Goal: Transaction & Acquisition: Purchase product/service

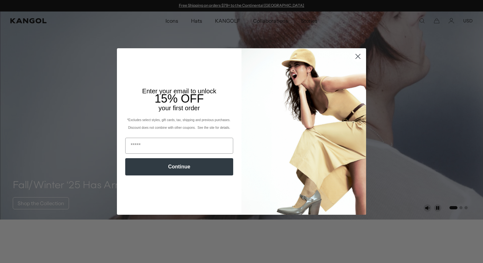
scroll to position [0, 132]
click at [357, 57] on icon "Close dialog" at bounding box center [358, 56] width 4 height 4
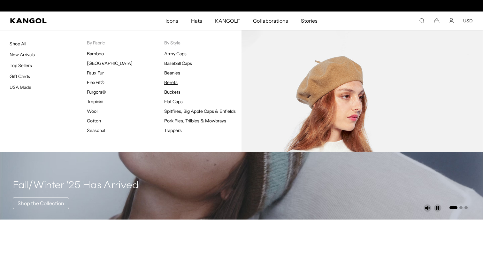
scroll to position [0, 0]
click at [174, 82] on link "Berets" at bounding box center [170, 83] width 13 height 6
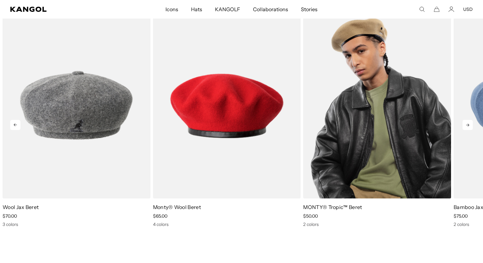
scroll to position [0, 132]
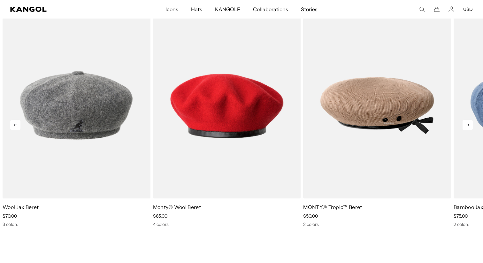
click at [469, 124] on icon at bounding box center [468, 125] width 10 height 10
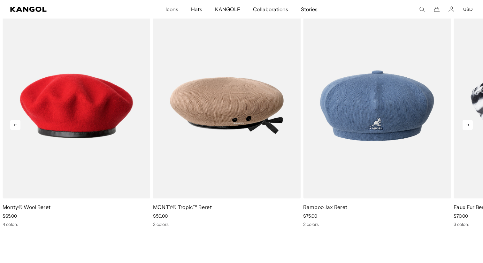
click at [469, 124] on icon at bounding box center [468, 125] width 10 height 10
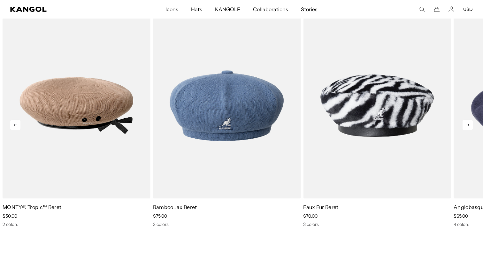
click at [469, 124] on icon at bounding box center [468, 125] width 10 height 10
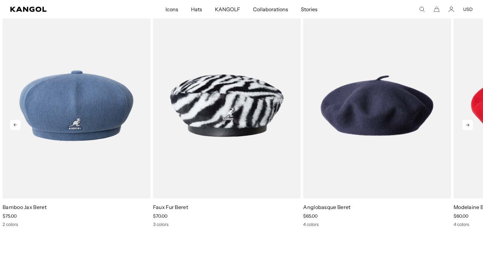
scroll to position [0, 0]
click at [469, 124] on icon at bounding box center [468, 125] width 10 height 10
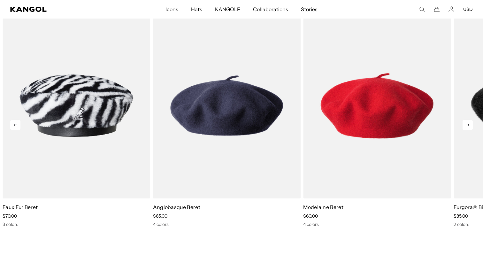
click at [469, 124] on icon at bounding box center [468, 125] width 10 height 10
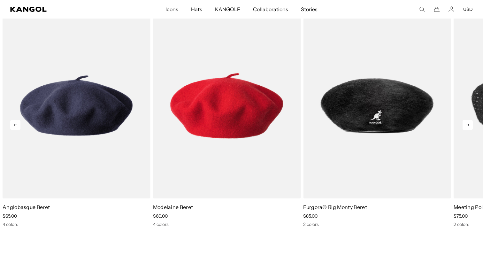
click at [469, 124] on icon at bounding box center [468, 125] width 10 height 10
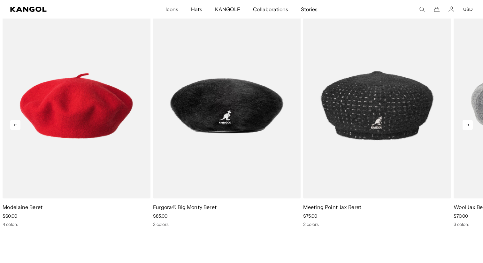
click at [469, 124] on icon at bounding box center [468, 125] width 10 height 10
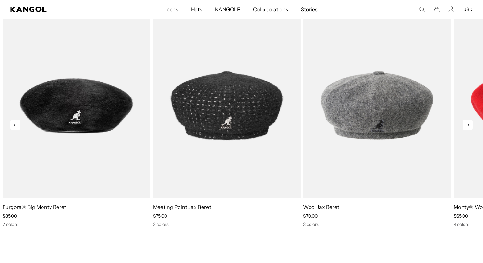
click at [469, 124] on icon at bounding box center [468, 125] width 10 height 10
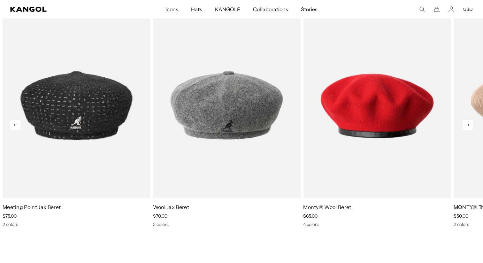
scroll to position [0, 132]
click at [469, 124] on icon at bounding box center [468, 125] width 10 height 10
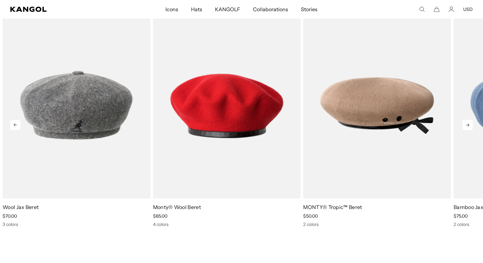
click at [469, 124] on icon at bounding box center [468, 125] width 10 height 10
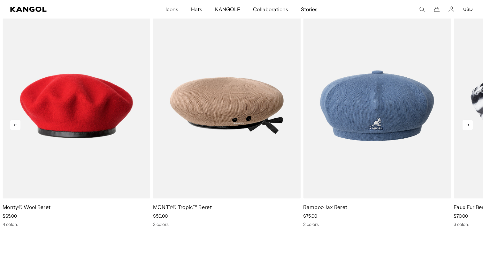
click at [469, 124] on icon at bounding box center [468, 125] width 10 height 10
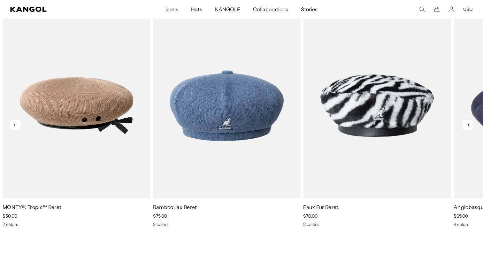
click at [469, 124] on icon at bounding box center [468, 125] width 10 height 10
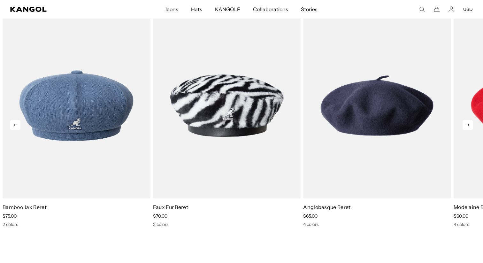
click at [469, 124] on icon at bounding box center [468, 125] width 10 height 10
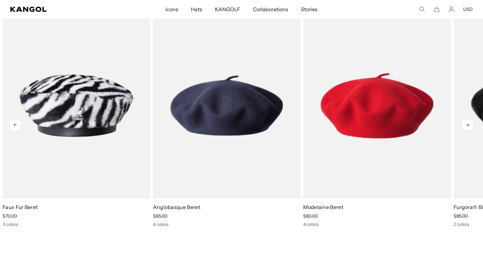
scroll to position [0, 0]
click at [469, 124] on icon at bounding box center [468, 125] width 10 height 10
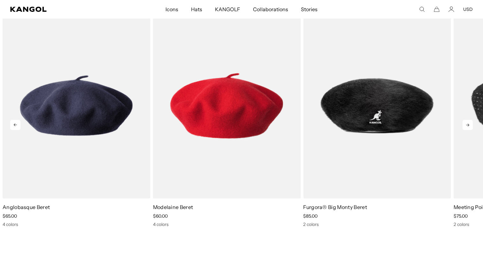
click at [469, 124] on icon at bounding box center [468, 125] width 10 height 10
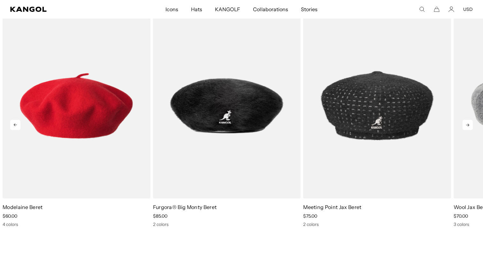
click at [469, 124] on icon at bounding box center [468, 125] width 10 height 10
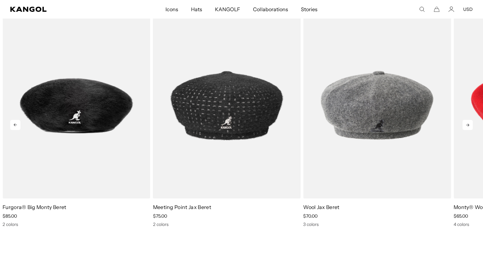
click at [469, 124] on icon at bounding box center [468, 125] width 10 height 10
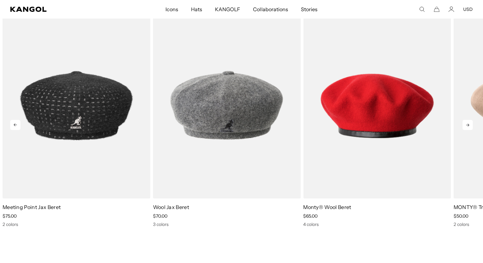
click at [469, 124] on icon at bounding box center [468, 125] width 10 height 10
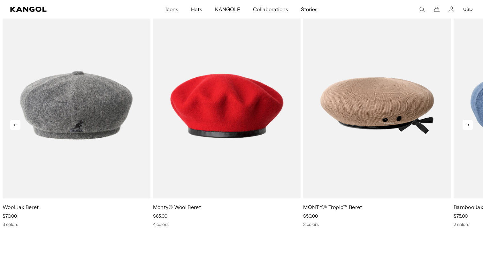
click at [469, 124] on icon at bounding box center [468, 125] width 10 height 10
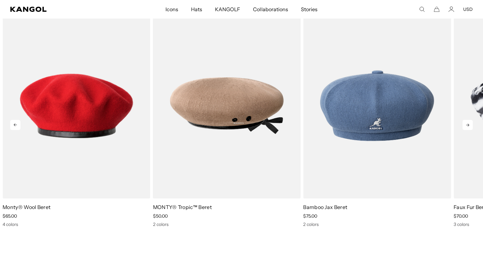
click at [469, 124] on icon at bounding box center [468, 125] width 10 height 10
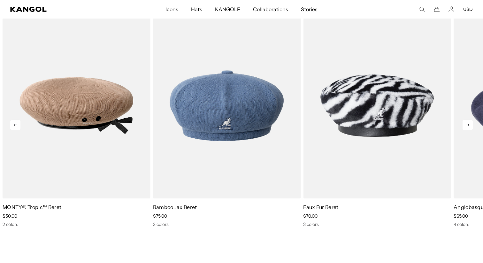
click at [469, 124] on icon at bounding box center [468, 125] width 10 height 10
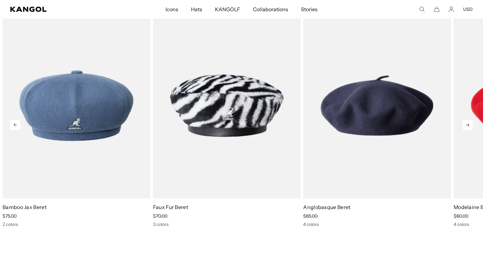
click at [469, 124] on icon at bounding box center [468, 125] width 10 height 10
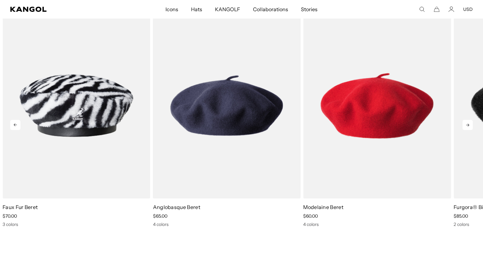
scroll to position [0, 0]
click at [469, 124] on icon at bounding box center [468, 125] width 10 height 10
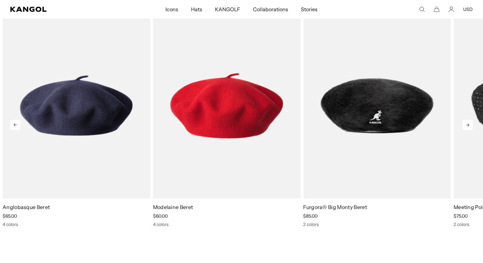
click at [469, 124] on icon at bounding box center [468, 125] width 10 height 10
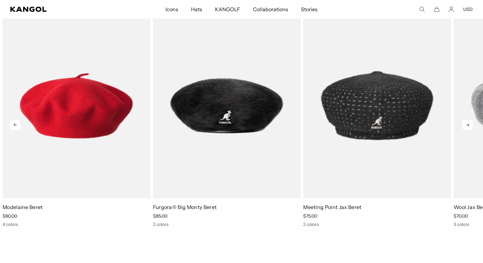
click at [469, 124] on icon at bounding box center [468, 125] width 10 height 10
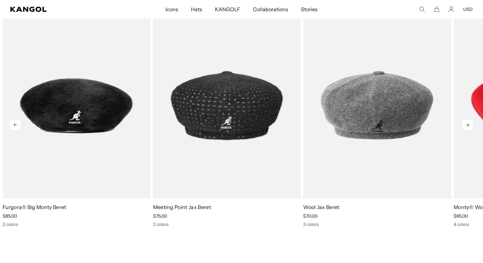
click at [469, 124] on icon at bounding box center [468, 125] width 10 height 10
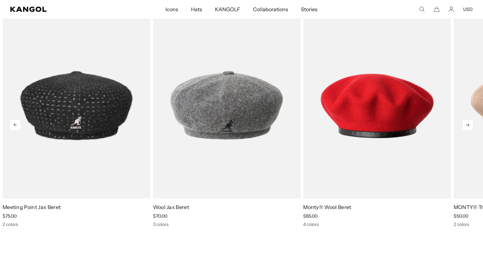
click at [469, 124] on icon at bounding box center [468, 125] width 10 height 10
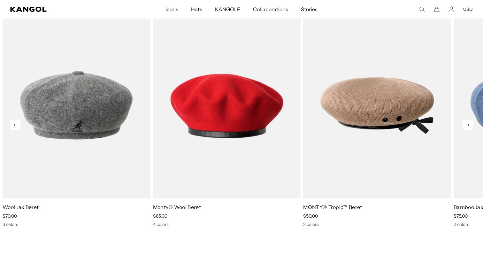
click at [469, 124] on icon at bounding box center [468, 125] width 10 height 10
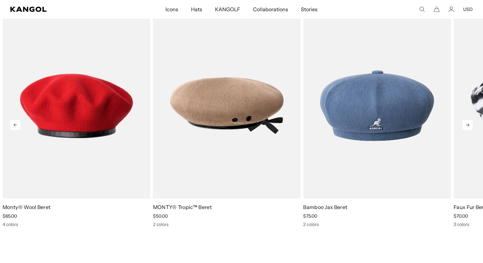
click at [469, 124] on icon at bounding box center [468, 125] width 10 height 10
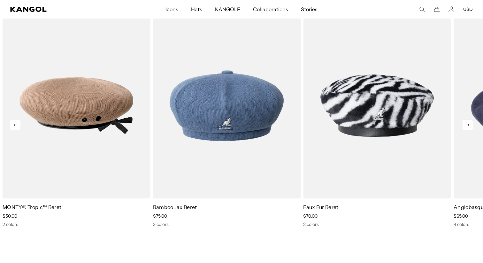
click at [469, 124] on icon at bounding box center [468, 125] width 10 height 10
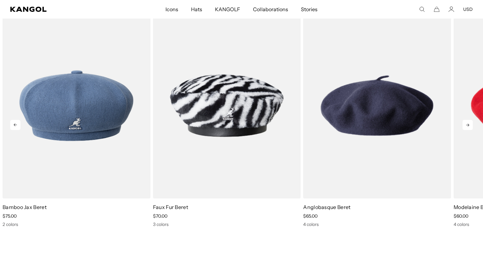
click at [469, 124] on icon at bounding box center [468, 125] width 10 height 10
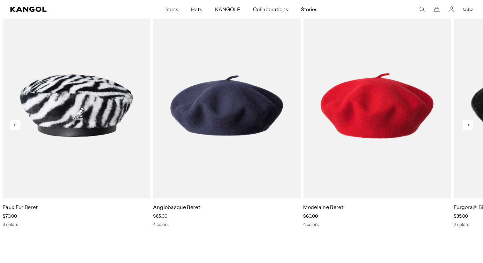
scroll to position [0, 132]
click at [469, 124] on icon at bounding box center [468, 125] width 10 height 10
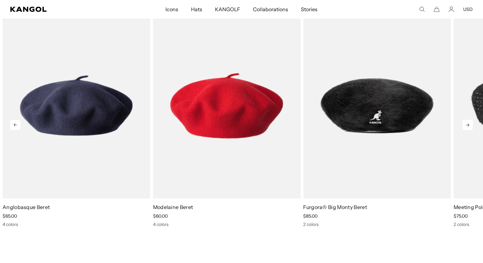
click at [469, 124] on icon at bounding box center [468, 125] width 10 height 10
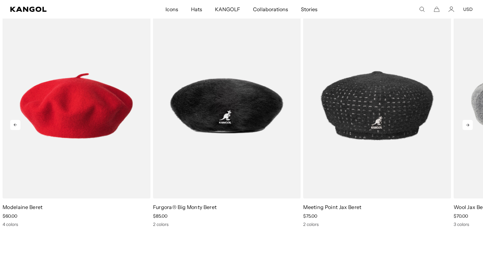
click at [469, 124] on icon at bounding box center [468, 125] width 10 height 10
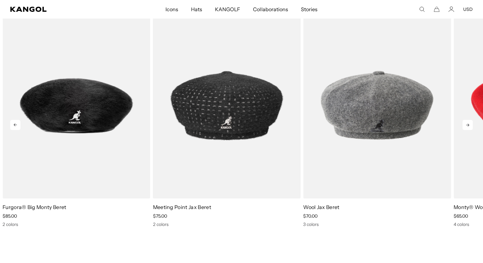
click at [469, 124] on icon at bounding box center [468, 125] width 10 height 10
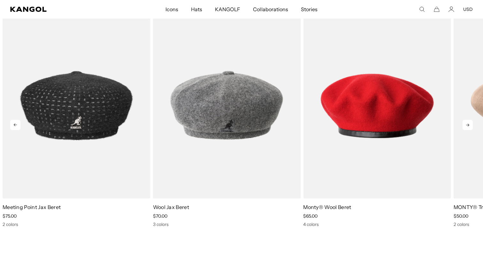
scroll to position [0, 0]
click at [469, 124] on icon at bounding box center [468, 125] width 10 height 10
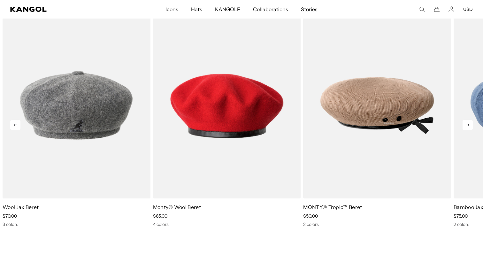
click at [469, 124] on icon at bounding box center [468, 125] width 10 height 10
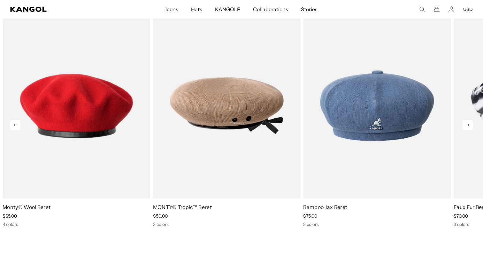
scroll to position [0, 132]
click at [469, 124] on icon at bounding box center [468, 125] width 10 height 10
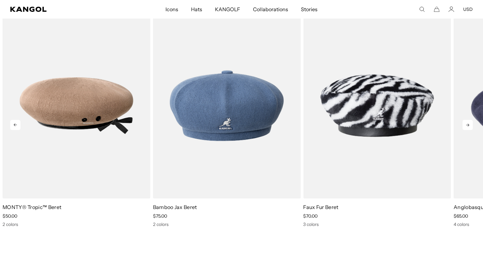
click at [469, 124] on icon at bounding box center [468, 125] width 10 height 10
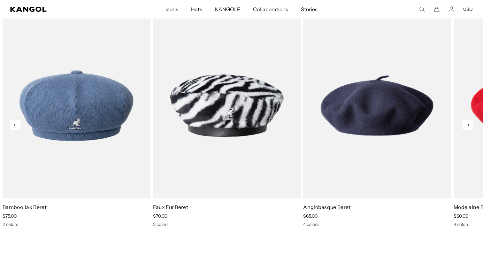
click at [469, 124] on icon at bounding box center [468, 125] width 10 height 10
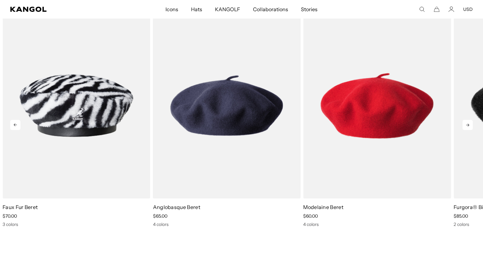
click at [469, 124] on icon at bounding box center [468, 125] width 10 height 10
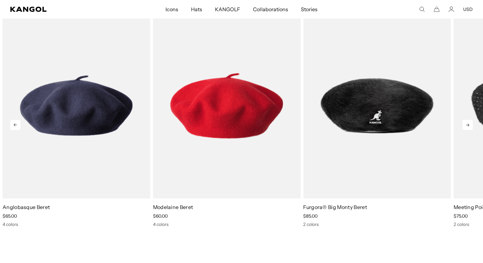
scroll to position [0, 0]
click at [469, 124] on icon at bounding box center [468, 125] width 10 height 10
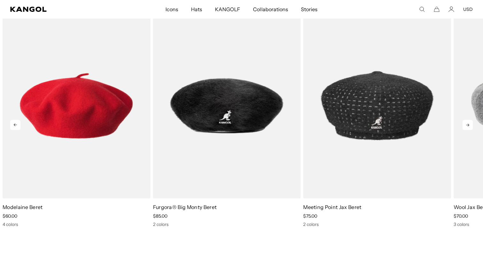
click at [469, 124] on icon at bounding box center [468, 125] width 10 height 10
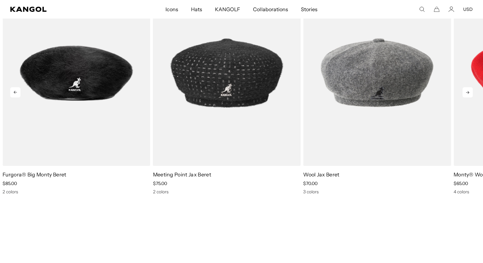
click at [470, 93] on icon at bounding box center [468, 92] width 10 height 10
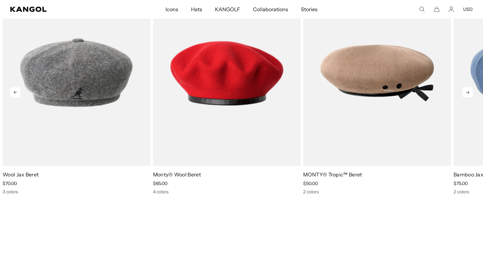
click at [470, 93] on icon at bounding box center [468, 92] width 10 height 10
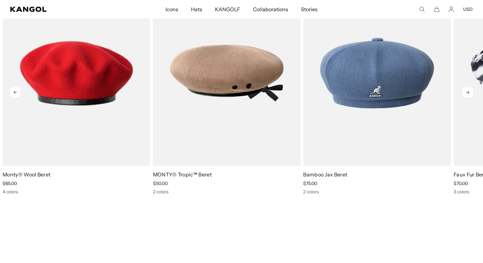
click at [470, 93] on icon at bounding box center [468, 92] width 10 height 10
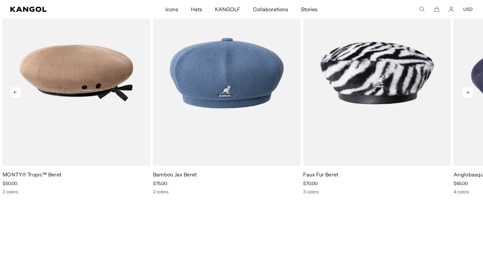
click at [470, 93] on icon at bounding box center [468, 92] width 10 height 10
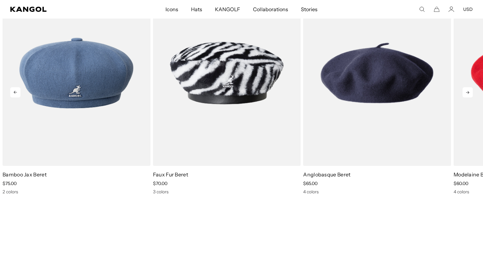
click at [470, 93] on icon at bounding box center [468, 92] width 10 height 10
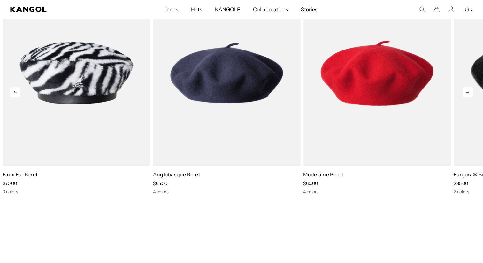
click at [470, 93] on icon at bounding box center [468, 92] width 10 height 10
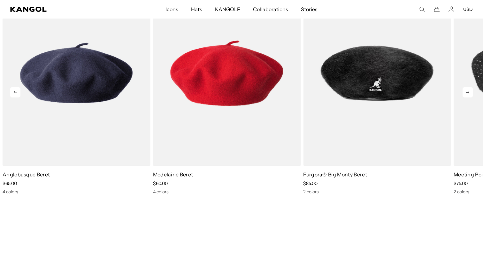
click at [470, 93] on icon at bounding box center [468, 92] width 10 height 10
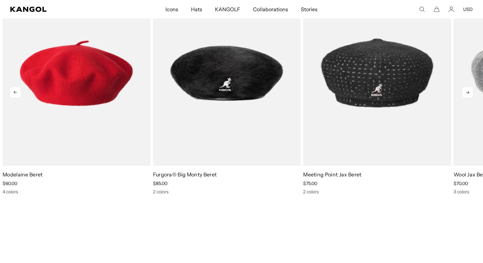
click at [470, 93] on icon at bounding box center [468, 92] width 10 height 10
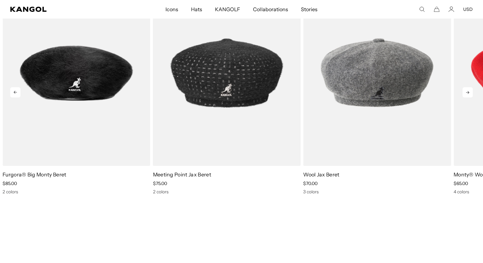
click at [470, 93] on icon at bounding box center [468, 92] width 10 height 10
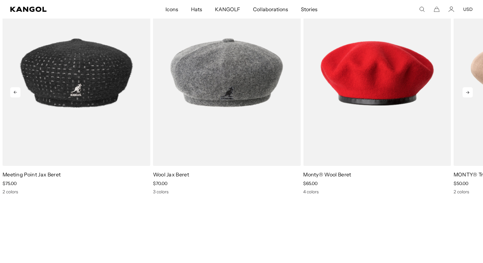
click at [470, 93] on icon at bounding box center [468, 92] width 10 height 10
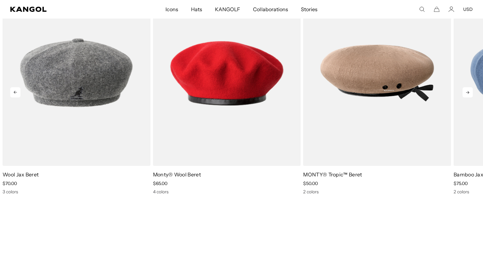
click at [470, 93] on icon at bounding box center [468, 92] width 10 height 10
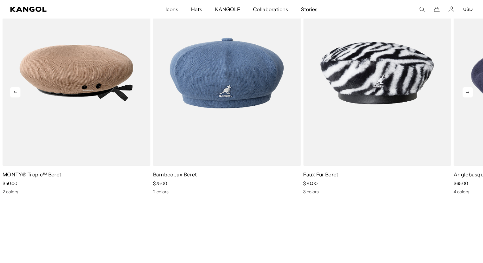
click at [470, 93] on icon at bounding box center [468, 92] width 10 height 10
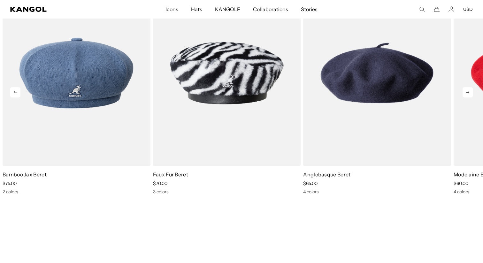
click at [470, 93] on icon at bounding box center [468, 92] width 10 height 10
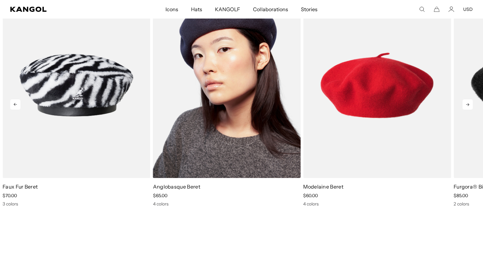
scroll to position [877, 0]
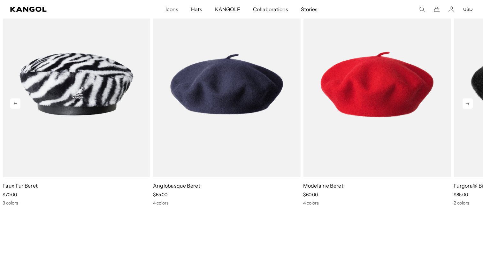
click at [464, 98] on icon at bounding box center [468, 103] width 10 height 10
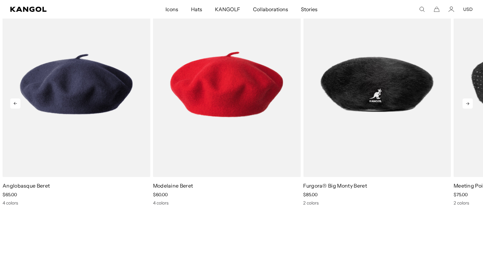
scroll to position [0, 132]
click at [464, 98] on icon at bounding box center [468, 103] width 10 height 10
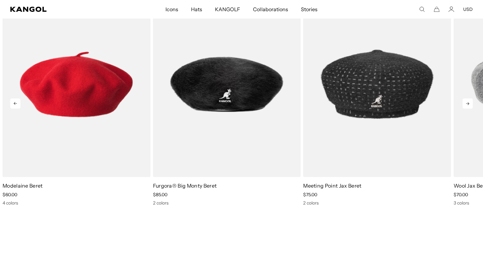
click at [464, 98] on icon at bounding box center [468, 103] width 10 height 10
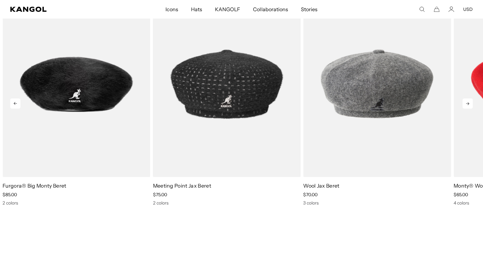
click at [464, 98] on icon at bounding box center [468, 103] width 10 height 10
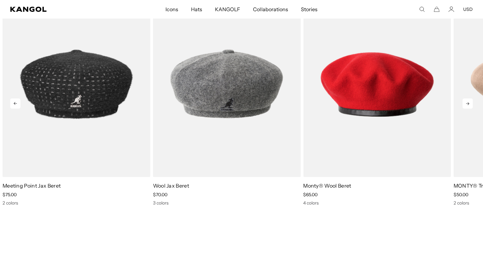
click at [464, 98] on icon at bounding box center [468, 103] width 10 height 10
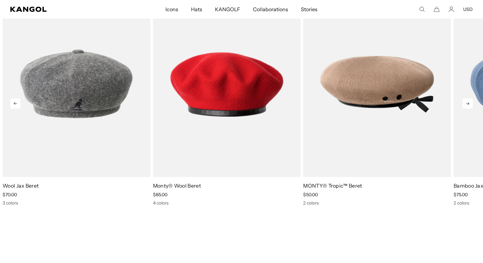
click at [464, 98] on icon at bounding box center [468, 103] width 10 height 10
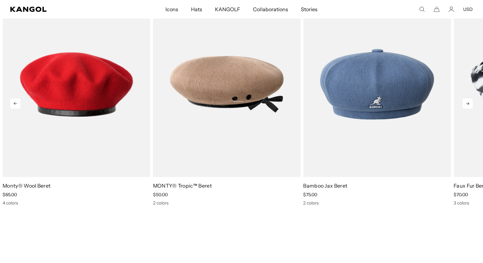
click at [464, 98] on icon at bounding box center [468, 103] width 10 height 10
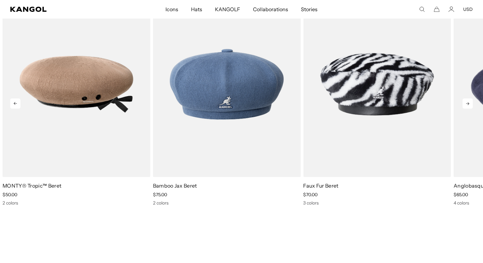
click at [464, 98] on icon at bounding box center [468, 103] width 10 height 10
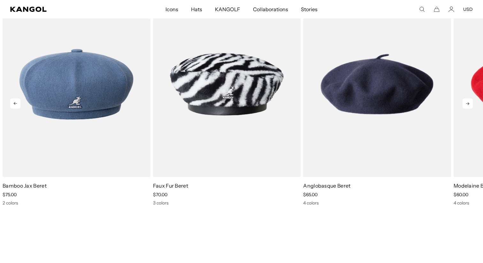
scroll to position [0, 0]
click at [464, 98] on icon at bounding box center [468, 103] width 10 height 10
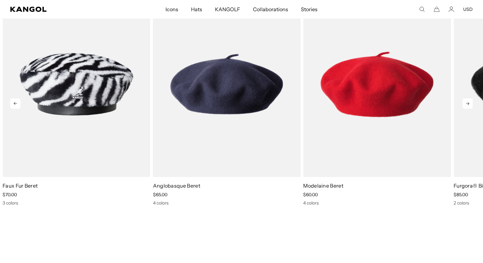
click at [464, 98] on icon at bounding box center [468, 103] width 10 height 10
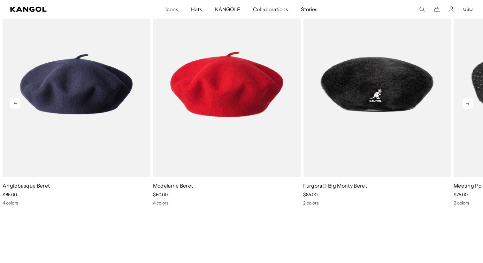
click at [464, 98] on icon at bounding box center [468, 103] width 10 height 10
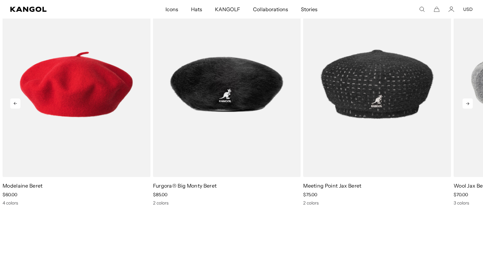
click at [464, 98] on icon at bounding box center [468, 103] width 10 height 10
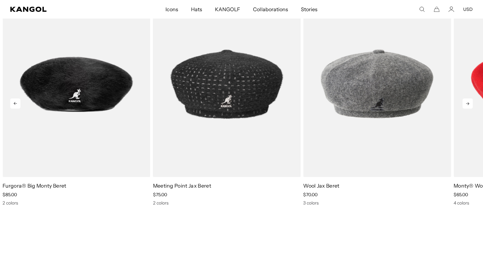
click at [464, 98] on icon at bounding box center [468, 103] width 10 height 10
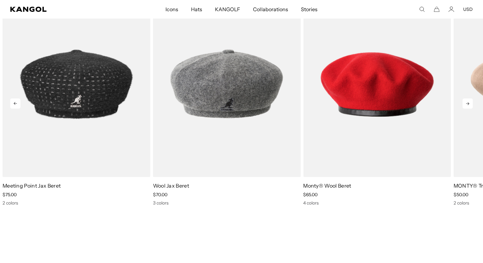
scroll to position [0, 132]
click at [464, 98] on icon at bounding box center [468, 103] width 10 height 10
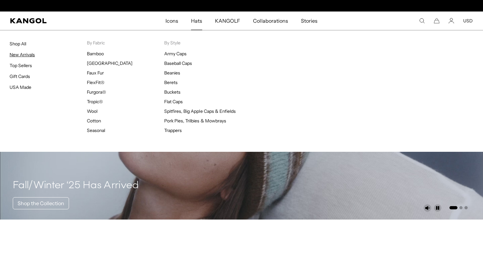
scroll to position [0, 132]
click at [24, 65] on link "Top Sellers" at bounding box center [21, 66] width 22 height 6
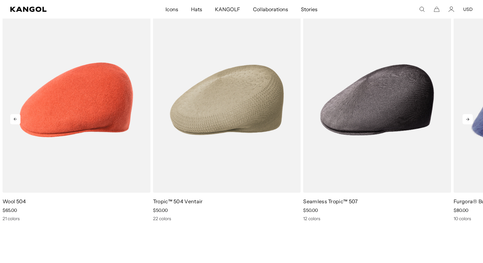
click at [468, 118] on icon at bounding box center [467, 119] width 3 height 3
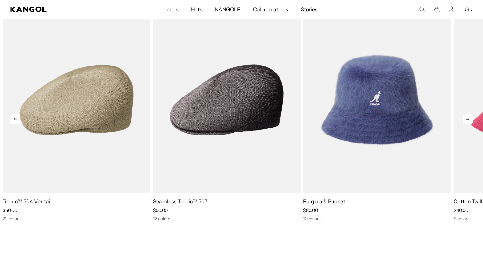
click at [468, 118] on icon at bounding box center [467, 119] width 3 height 3
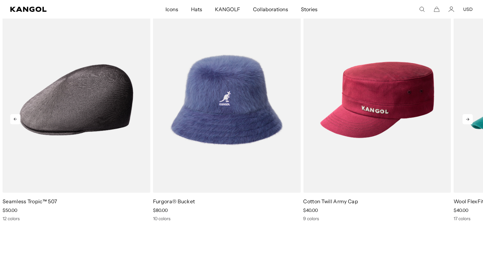
click at [468, 118] on icon at bounding box center [467, 119] width 3 height 3
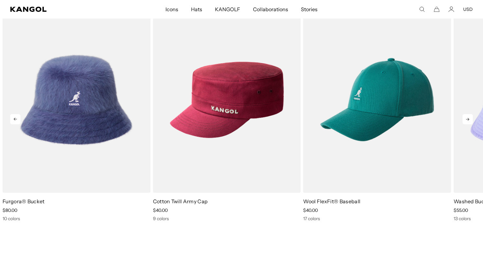
click at [468, 118] on icon at bounding box center [467, 119] width 3 height 3
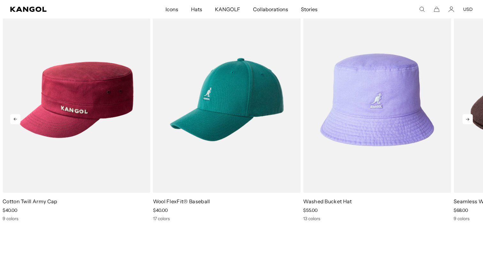
click at [468, 118] on icon at bounding box center [467, 119] width 3 height 3
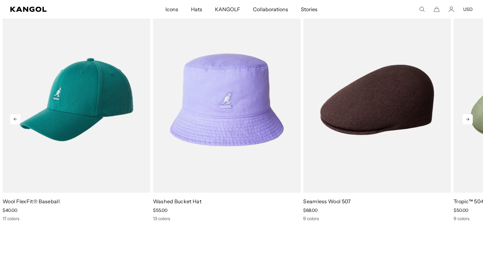
click at [468, 118] on icon at bounding box center [467, 119] width 3 height 3
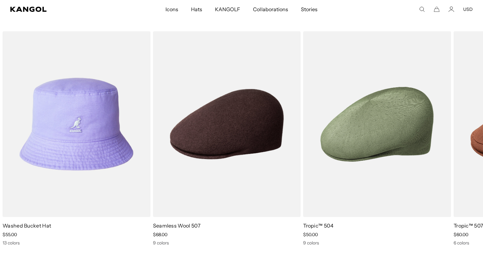
scroll to position [0, 132]
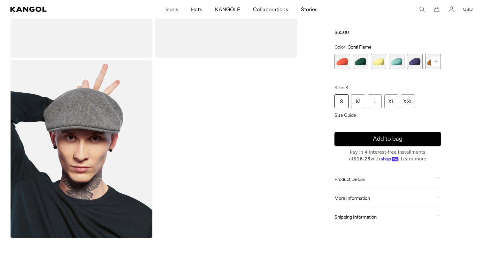
scroll to position [0, 132]
click at [435, 61] on rect at bounding box center [436, 62] width 10 height 10
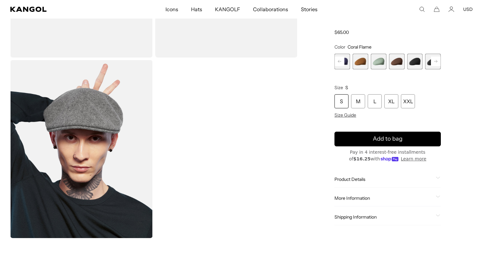
click at [435, 61] on rect at bounding box center [436, 62] width 10 height 10
click at [396, 63] on span "9 of 21" at bounding box center [397, 62] width 16 height 16
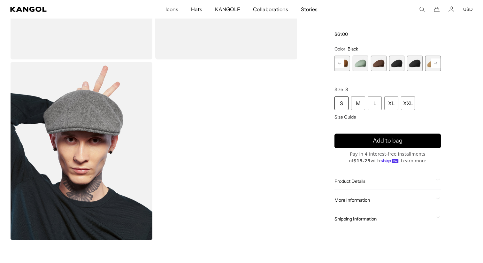
click at [414, 64] on span "10 of 21" at bounding box center [415, 64] width 16 height 16
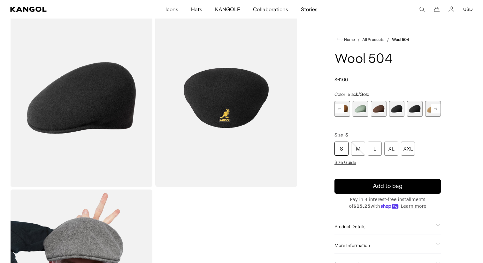
scroll to position [40, 0]
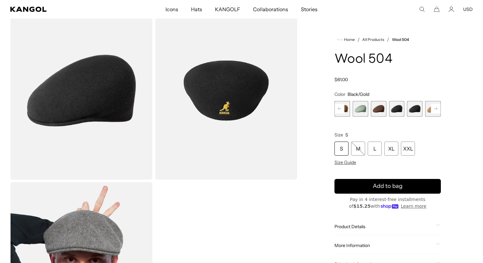
click at [434, 108] on rect at bounding box center [436, 109] width 10 height 10
click at [428, 110] on span "12 of 21" at bounding box center [433, 109] width 16 height 16
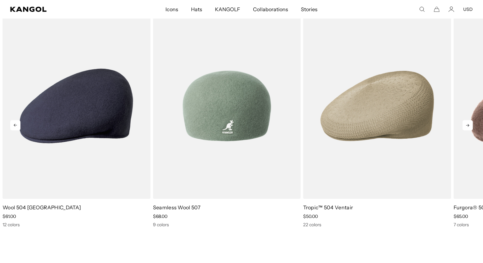
click at [205, 122] on img "2 of 5" at bounding box center [227, 106] width 148 height 186
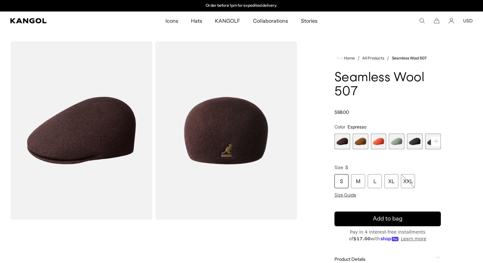
click at [413, 140] on span "5 of 9" at bounding box center [415, 142] width 16 height 16
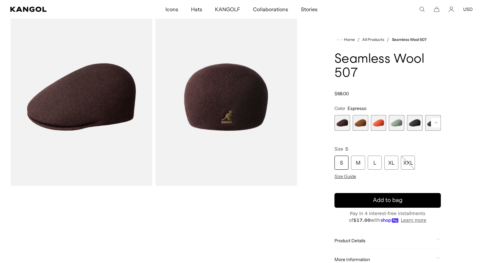
scroll to position [37, 0]
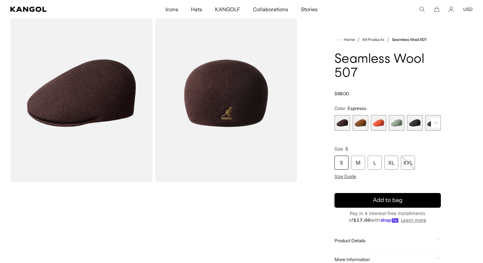
click at [434, 121] on rect at bounding box center [436, 123] width 10 height 10
click at [408, 123] on span "6 of 9" at bounding box center [415, 123] width 16 height 16
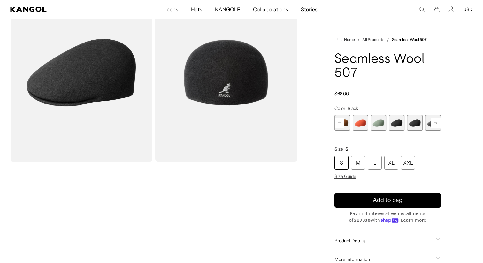
click at [420, 7] on use "Search here" at bounding box center [422, 9] width 5 height 5
type input "***"
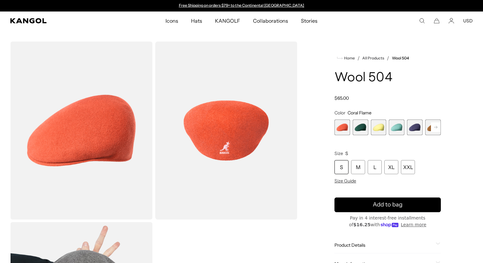
click at [436, 128] on icon at bounding box center [435, 127] width 3 height 3
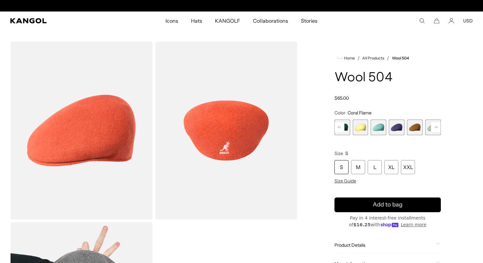
scroll to position [0, 132]
click at [432, 128] on rect at bounding box center [436, 127] width 10 height 10
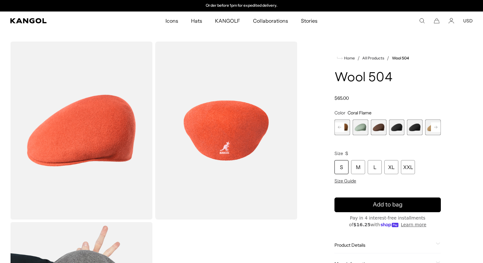
click at [395, 129] on span "9 of 21" at bounding box center [397, 127] width 16 height 16
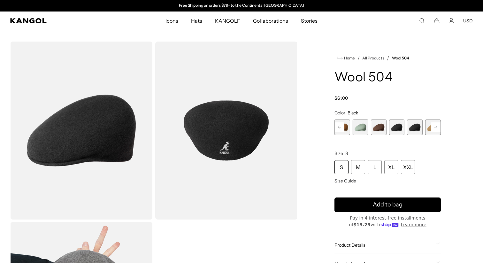
click at [410, 128] on span "10 of 21" at bounding box center [415, 127] width 16 height 16
click at [399, 128] on span "9 of 21" at bounding box center [397, 127] width 16 height 16
click at [422, 19] on icon "Search here" at bounding box center [422, 21] width 6 height 6
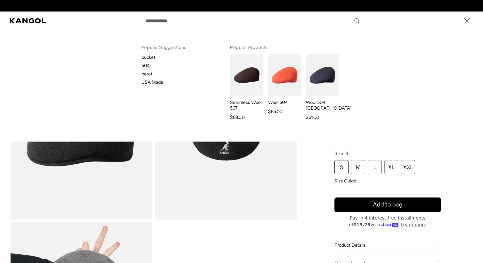
click at [229, 21] on input "Search here" at bounding box center [252, 21] width 221 height 16
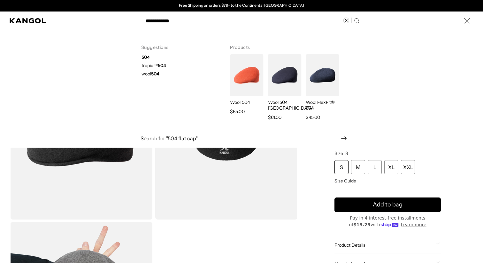
type input "**********"
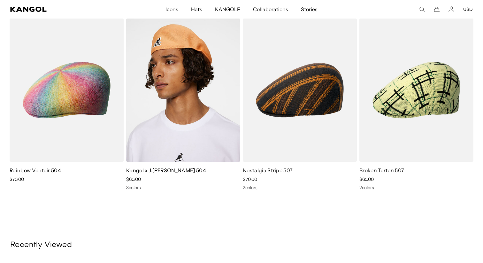
scroll to position [1141, 0]
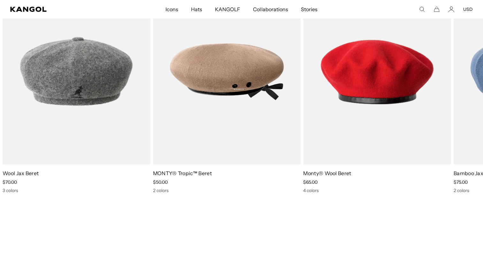
scroll to position [893, 0]
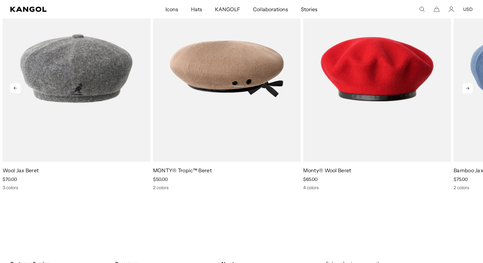
click at [464, 88] on icon at bounding box center [468, 88] width 10 height 10
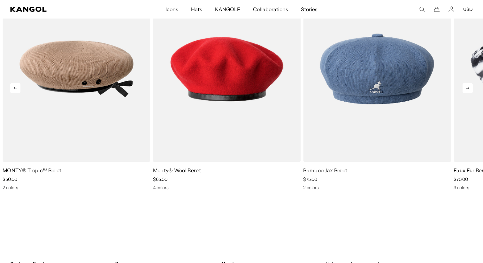
scroll to position [0, 132]
click at [464, 88] on icon at bounding box center [468, 88] width 10 height 10
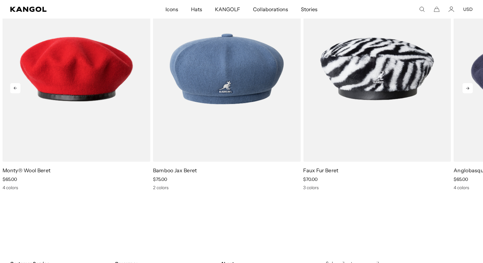
click at [464, 88] on icon at bounding box center [468, 88] width 10 height 10
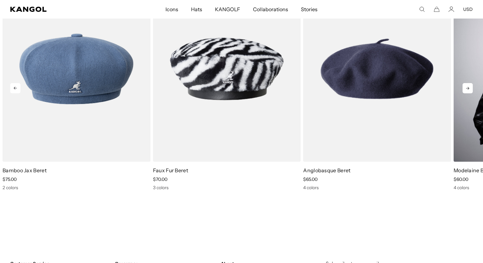
scroll to position [0, 0]
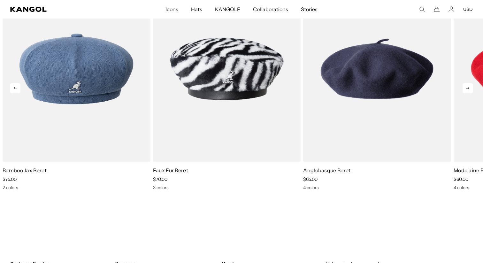
click at [467, 87] on icon at bounding box center [468, 88] width 10 height 10
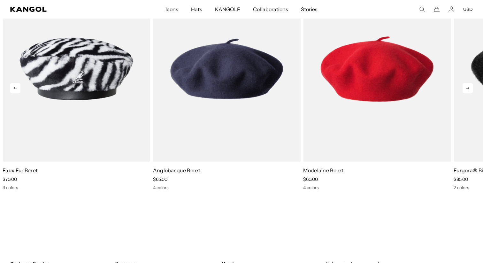
click at [467, 87] on icon at bounding box center [468, 88] width 10 height 10
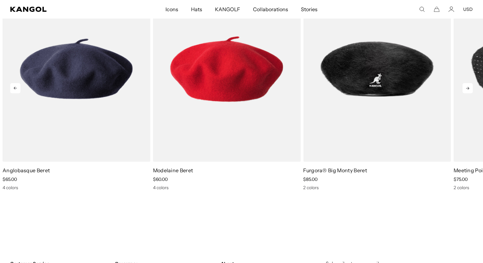
scroll to position [0, 132]
click at [468, 89] on icon at bounding box center [468, 88] width 10 height 10
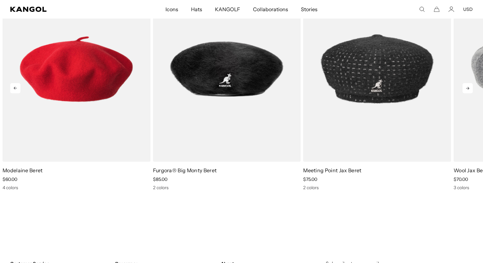
click at [468, 89] on icon at bounding box center [468, 88] width 10 height 10
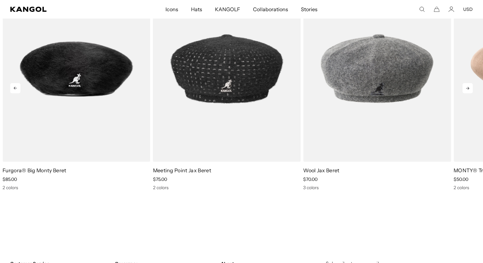
click at [468, 89] on icon at bounding box center [468, 88] width 10 height 10
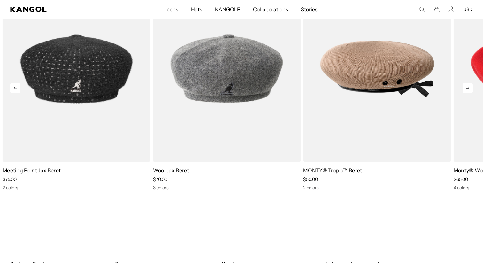
scroll to position [0, 0]
click at [468, 89] on icon at bounding box center [468, 88] width 10 height 10
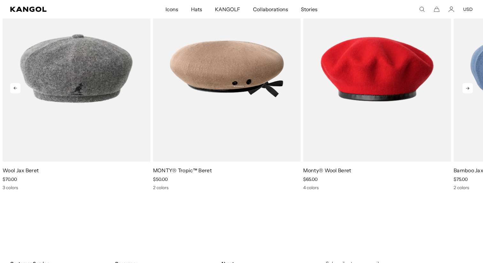
click at [468, 89] on icon at bounding box center [468, 88] width 10 height 10
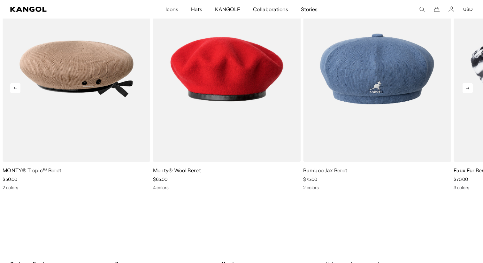
click at [468, 89] on icon at bounding box center [468, 88] width 10 height 10
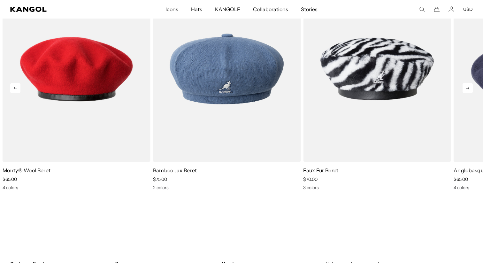
click at [468, 89] on icon at bounding box center [468, 88] width 10 height 10
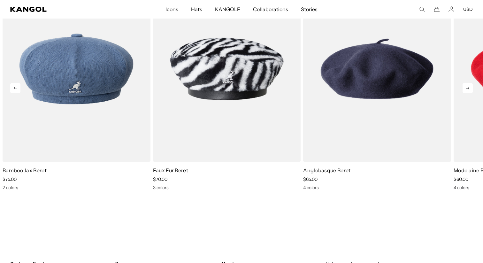
click at [468, 89] on icon at bounding box center [468, 88] width 10 height 10
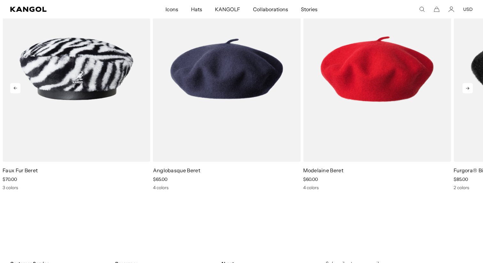
click at [468, 89] on icon at bounding box center [468, 88] width 10 height 10
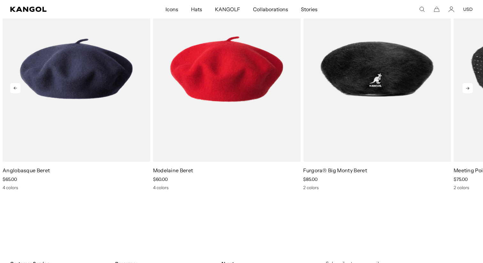
click at [468, 89] on icon at bounding box center [468, 88] width 10 height 10
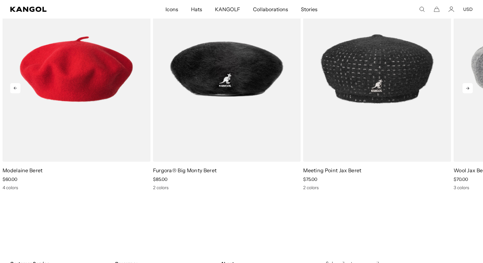
scroll to position [0, 0]
click at [468, 89] on icon at bounding box center [468, 88] width 10 height 10
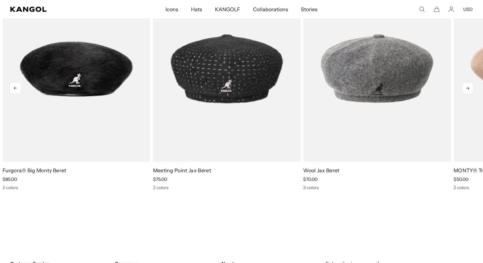
click at [468, 89] on icon at bounding box center [468, 88] width 10 height 10
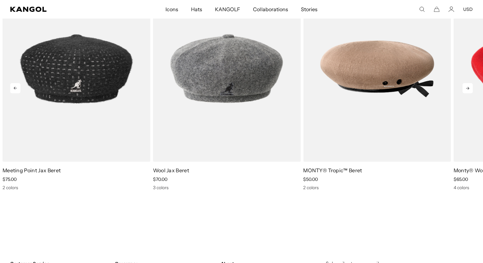
click at [468, 89] on icon at bounding box center [468, 88] width 10 height 10
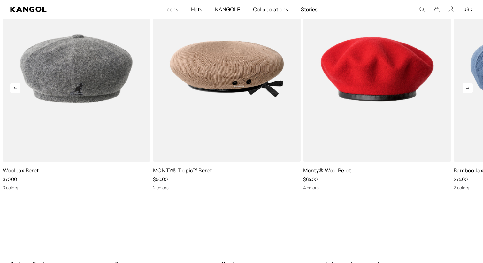
click at [468, 89] on icon at bounding box center [468, 88] width 10 height 10
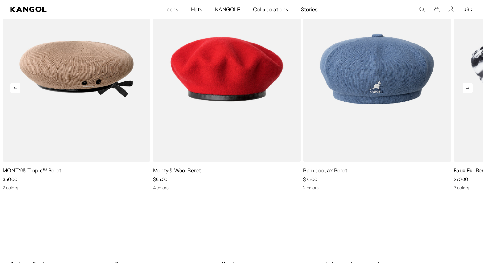
click at [468, 89] on icon at bounding box center [468, 88] width 10 height 10
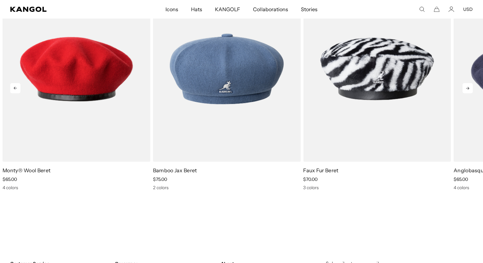
click at [468, 89] on icon at bounding box center [468, 88] width 10 height 10
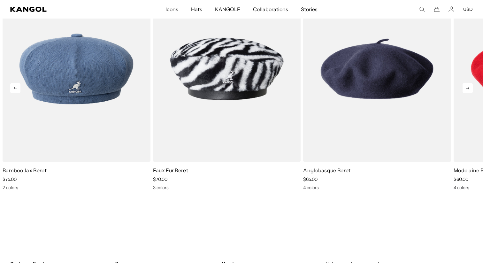
click at [468, 89] on icon at bounding box center [468, 88] width 10 height 10
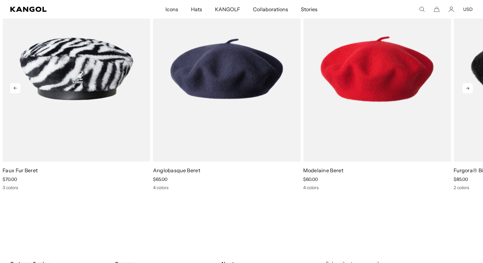
click at [468, 89] on icon at bounding box center [468, 88] width 10 height 10
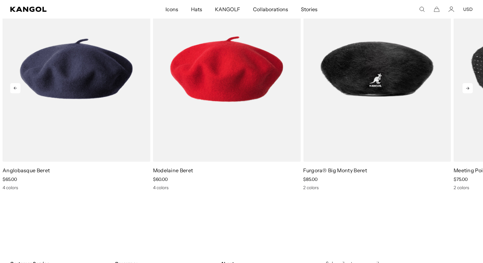
click at [468, 89] on icon at bounding box center [468, 88] width 10 height 10
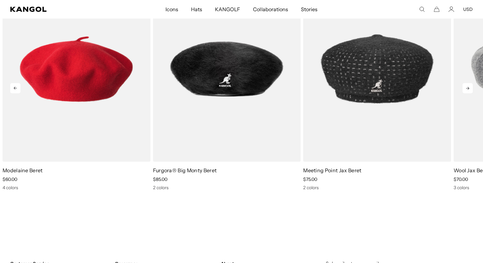
scroll to position [0, 0]
click at [468, 89] on icon at bounding box center [468, 88] width 10 height 10
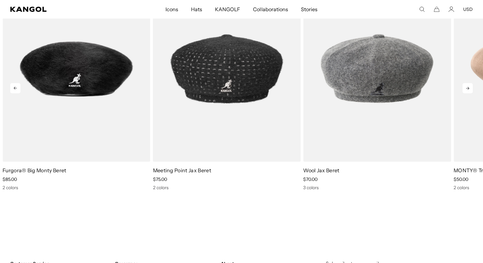
click at [468, 89] on icon at bounding box center [468, 88] width 10 height 10
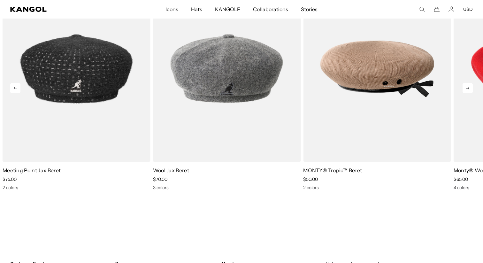
scroll to position [0, 132]
click at [468, 89] on icon at bounding box center [468, 88] width 10 height 10
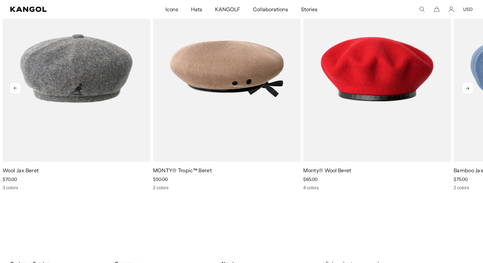
click at [468, 89] on icon at bounding box center [468, 88] width 10 height 10
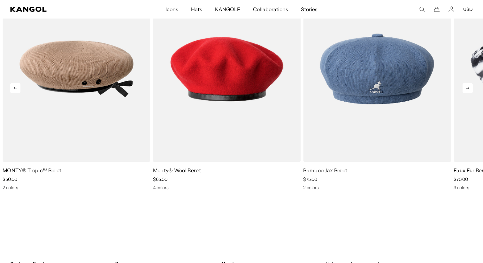
click at [468, 89] on icon at bounding box center [468, 88] width 10 height 10
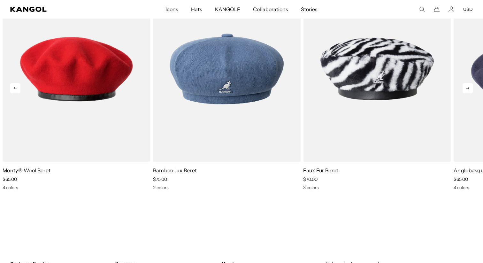
scroll to position [0, 0]
click at [468, 89] on icon at bounding box center [468, 88] width 10 height 10
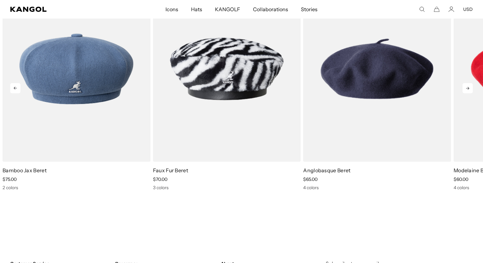
click at [468, 89] on icon at bounding box center [468, 88] width 10 height 10
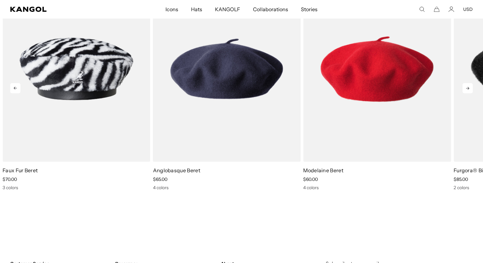
click at [469, 88] on icon at bounding box center [468, 88] width 10 height 10
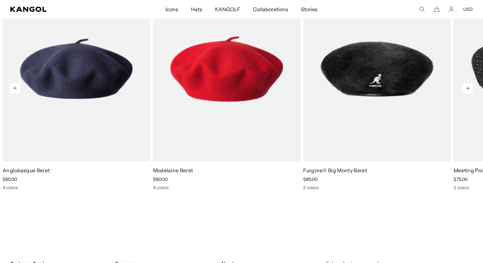
click at [469, 88] on icon at bounding box center [468, 88] width 10 height 10
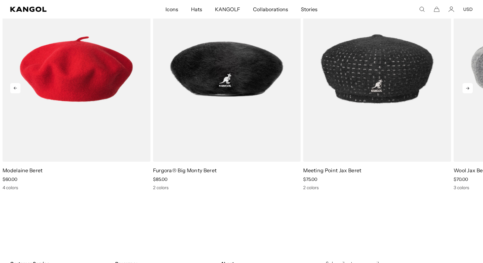
click at [469, 88] on icon at bounding box center [468, 88] width 10 height 10
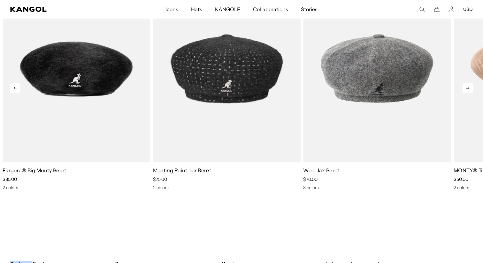
click at [469, 88] on icon at bounding box center [468, 88] width 10 height 10
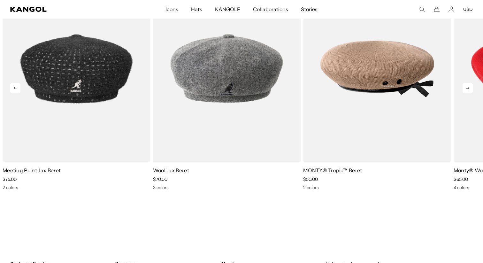
click at [469, 88] on icon at bounding box center [468, 88] width 10 height 10
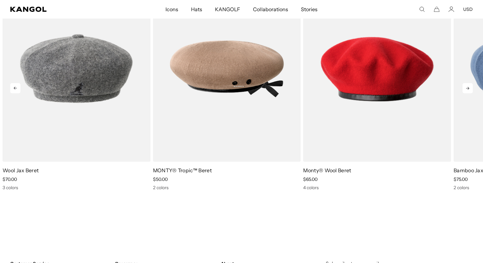
scroll to position [0, 132]
click at [469, 88] on icon at bounding box center [468, 88] width 10 height 10
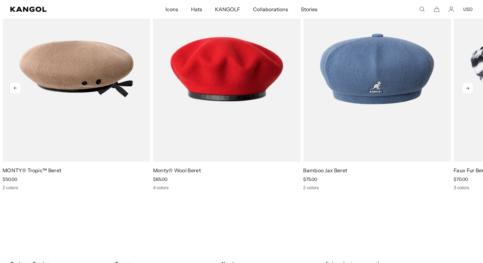
click at [469, 88] on icon at bounding box center [468, 88] width 10 height 10
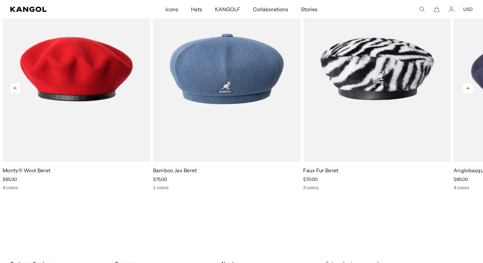
click at [469, 88] on icon at bounding box center [468, 88] width 10 height 10
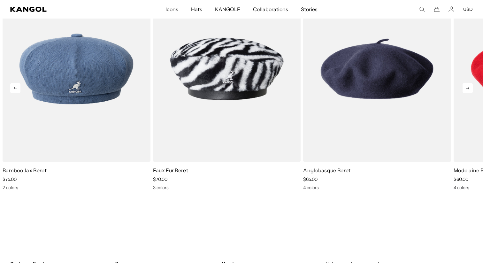
click at [469, 88] on icon at bounding box center [468, 88] width 10 height 10
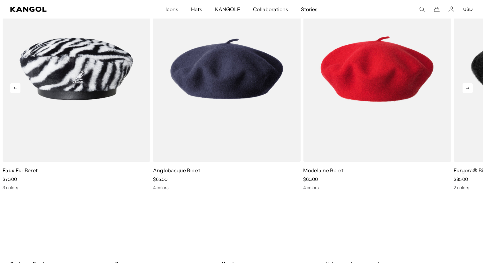
click at [469, 88] on icon at bounding box center [468, 88] width 10 height 10
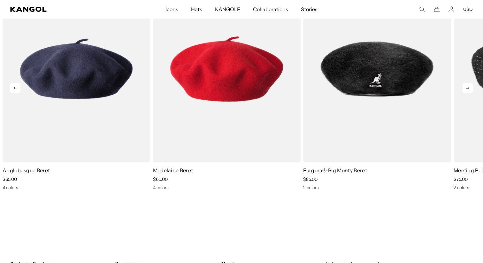
scroll to position [0, 0]
click at [469, 88] on icon at bounding box center [468, 88] width 10 height 10
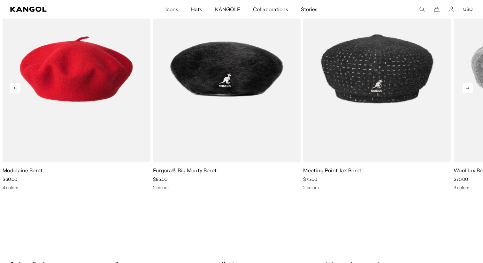
click at [469, 88] on icon at bounding box center [468, 88] width 10 height 10
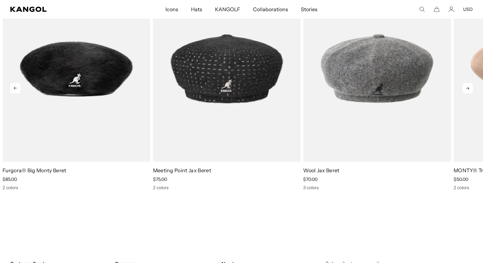
click at [469, 88] on icon at bounding box center [468, 88] width 10 height 10
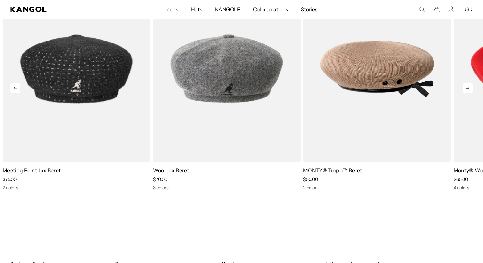
click at [469, 88] on icon at bounding box center [468, 88] width 10 height 10
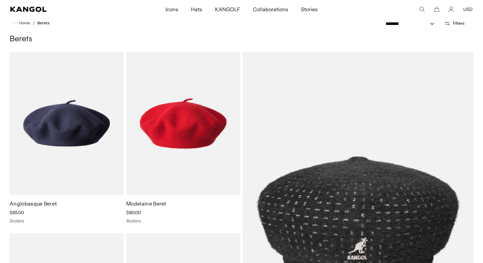
scroll to position [14, 0]
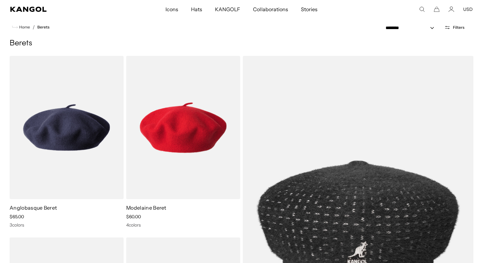
click at [419, 7] on icon "Search here" at bounding box center [422, 9] width 6 height 6
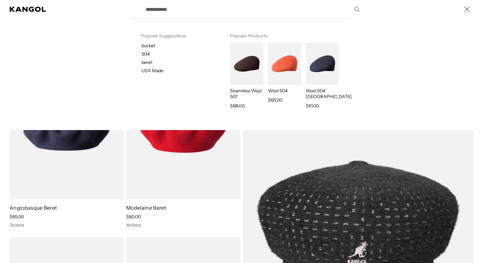
scroll to position [0, 0]
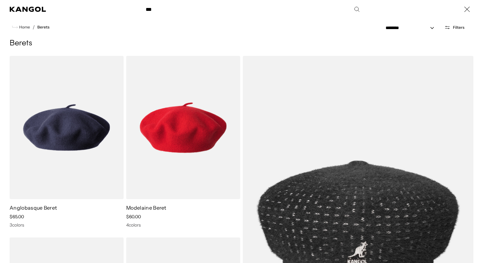
type input "***"
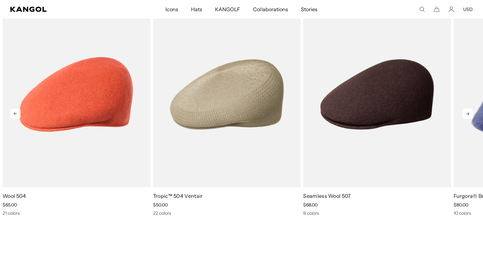
click at [470, 113] on icon at bounding box center [468, 114] width 10 height 10
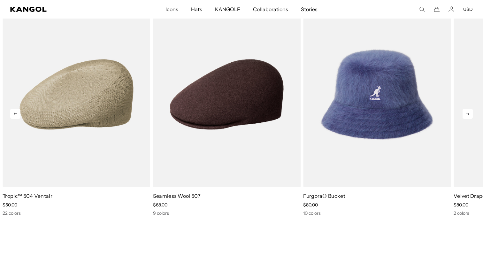
click at [470, 113] on icon at bounding box center [468, 114] width 10 height 10
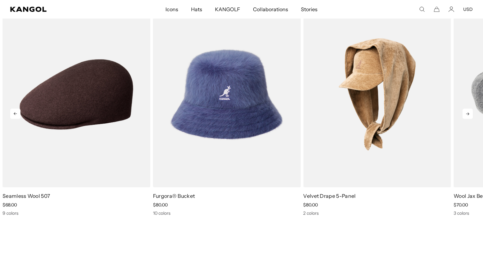
click at [470, 113] on icon at bounding box center [468, 114] width 10 height 10
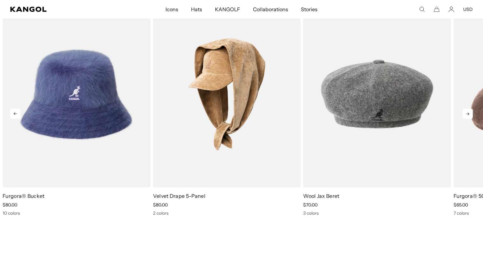
click at [470, 113] on icon at bounding box center [468, 114] width 10 height 10
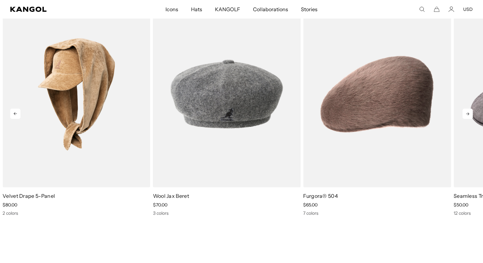
click at [470, 113] on icon at bounding box center [468, 114] width 10 height 10
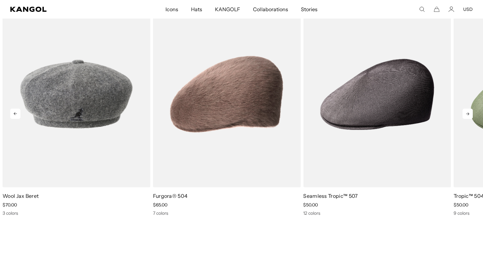
click at [470, 113] on icon at bounding box center [468, 114] width 10 height 10
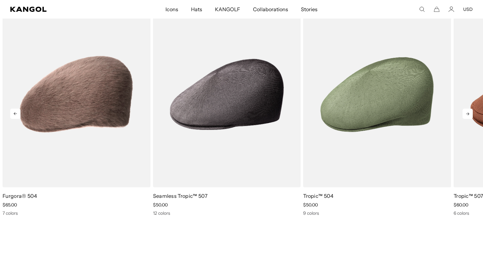
click at [470, 113] on icon at bounding box center [468, 114] width 10 height 10
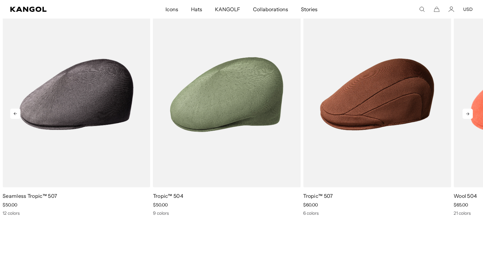
scroll to position [0, 132]
click at [470, 113] on icon at bounding box center [468, 114] width 10 height 10
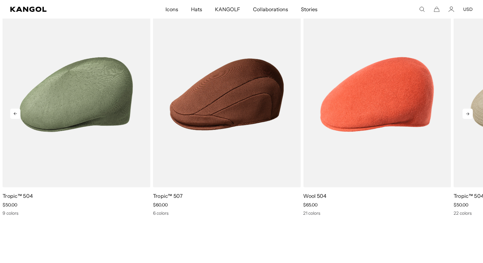
click at [470, 113] on icon at bounding box center [468, 114] width 10 height 10
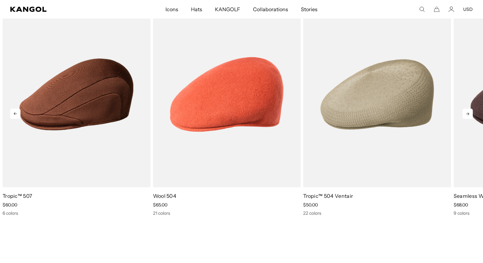
click at [470, 113] on icon at bounding box center [468, 114] width 10 height 10
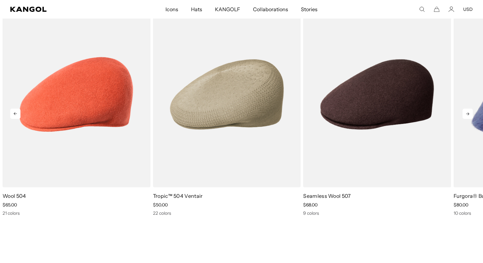
click at [470, 113] on icon at bounding box center [468, 114] width 10 height 10
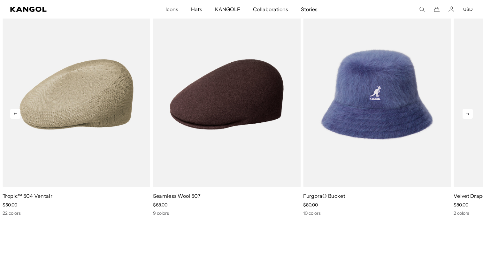
click at [470, 113] on icon at bounding box center [468, 114] width 10 height 10
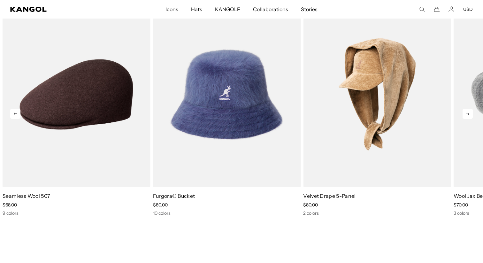
click at [470, 113] on icon at bounding box center [468, 114] width 10 height 10
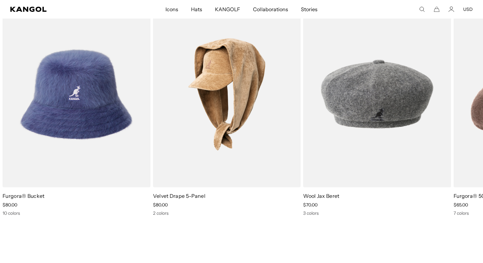
scroll to position [0, 0]
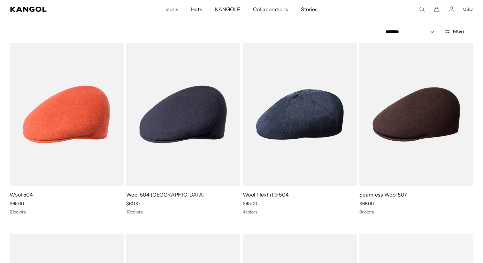
scroll to position [76, 0]
click at [0, 0] on img at bounding box center [0, 0] width 0 height 0
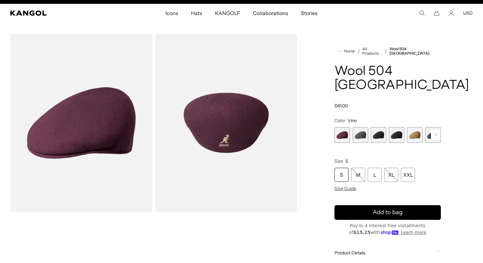
click at [390, 127] on span "4 of 12" at bounding box center [397, 135] width 16 height 16
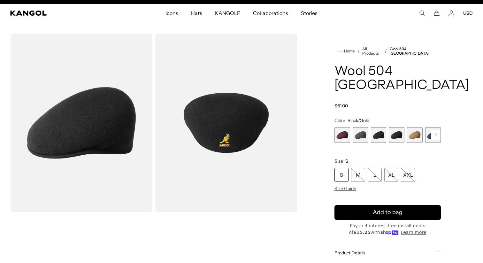
click at [378, 127] on span "3 of 12" at bounding box center [379, 135] width 16 height 16
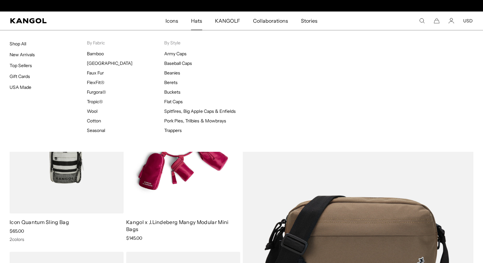
scroll to position [0, 132]
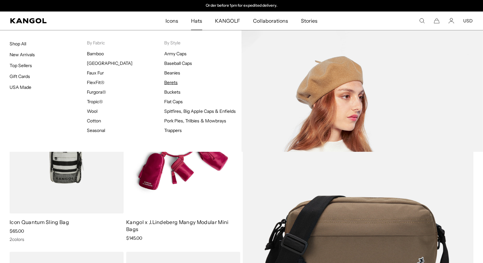
click at [169, 84] on link "Berets" at bounding box center [170, 83] width 13 height 6
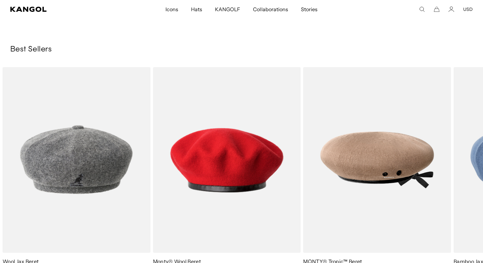
scroll to position [815, 0]
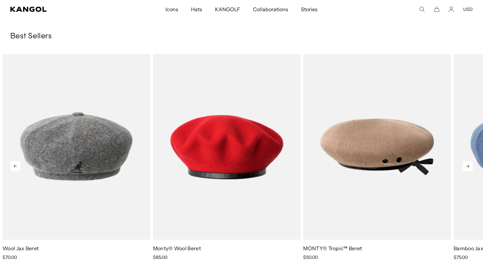
click at [466, 165] on icon at bounding box center [468, 166] width 10 height 10
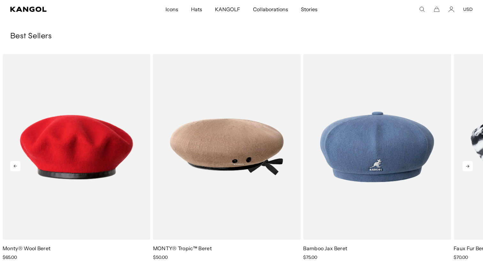
click at [466, 165] on icon at bounding box center [468, 166] width 10 height 10
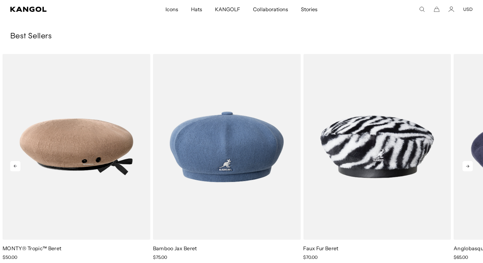
click at [466, 165] on icon at bounding box center [468, 166] width 10 height 10
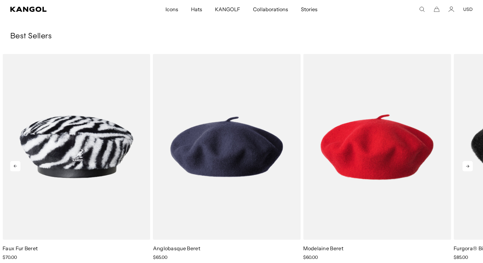
click at [466, 165] on icon at bounding box center [468, 166] width 10 height 10
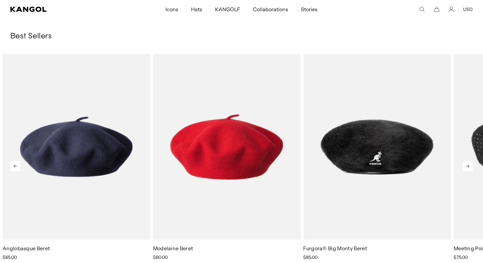
click at [466, 165] on icon at bounding box center [468, 166] width 10 height 10
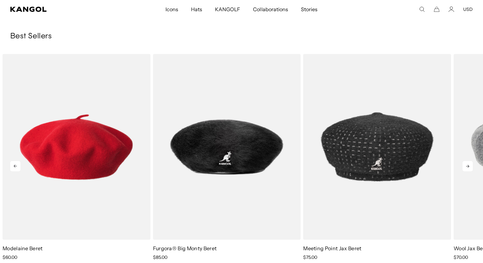
click at [466, 165] on icon at bounding box center [468, 166] width 10 height 10
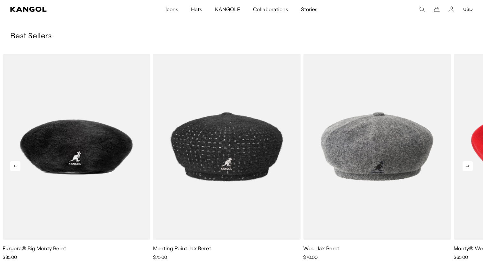
click at [466, 165] on icon at bounding box center [468, 166] width 10 height 10
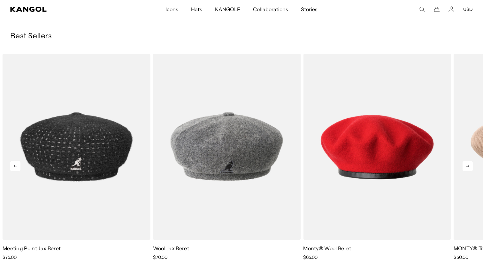
click at [466, 165] on icon at bounding box center [468, 166] width 10 height 10
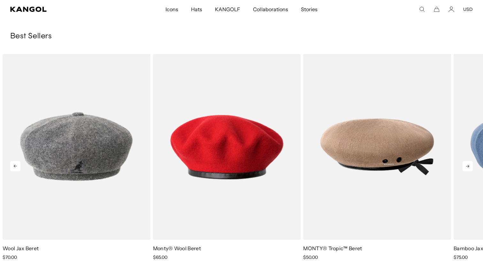
click at [466, 165] on icon at bounding box center [468, 166] width 10 height 10
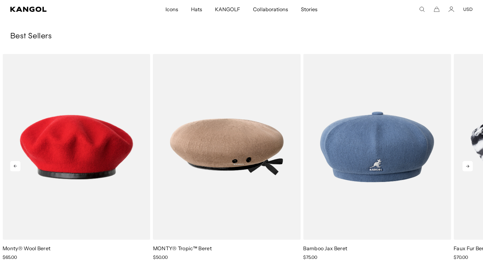
click at [466, 165] on icon at bounding box center [468, 166] width 10 height 10
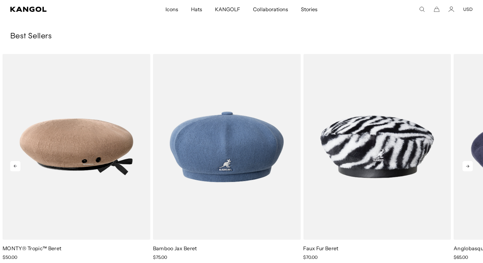
click at [466, 165] on icon at bounding box center [468, 166] width 10 height 10
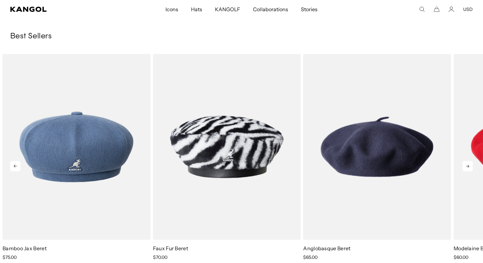
click at [466, 165] on icon at bounding box center [468, 166] width 10 height 10
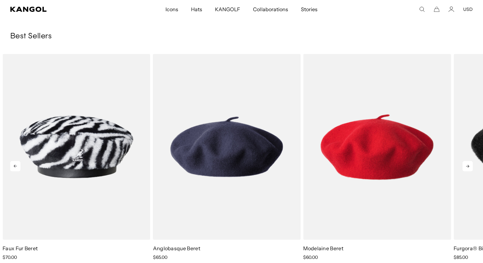
click at [466, 165] on icon at bounding box center [468, 166] width 10 height 10
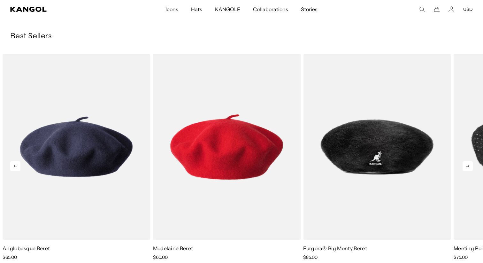
click at [466, 165] on icon at bounding box center [468, 166] width 10 height 10
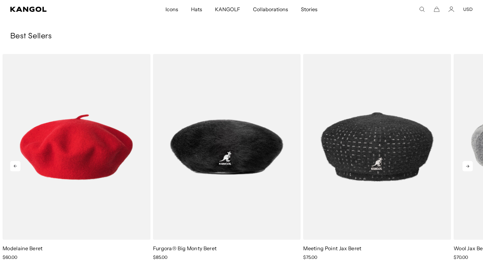
click at [466, 165] on icon at bounding box center [468, 166] width 10 height 10
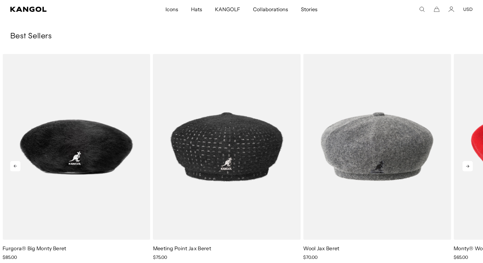
click at [466, 165] on icon at bounding box center [468, 166] width 10 height 10
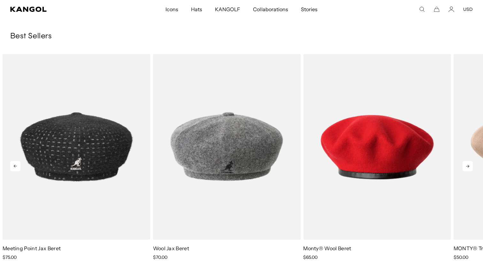
click at [466, 165] on icon at bounding box center [468, 166] width 10 height 10
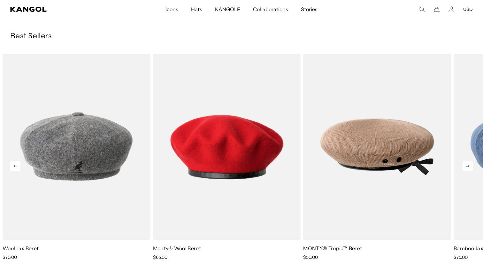
click at [466, 165] on icon at bounding box center [468, 166] width 10 height 10
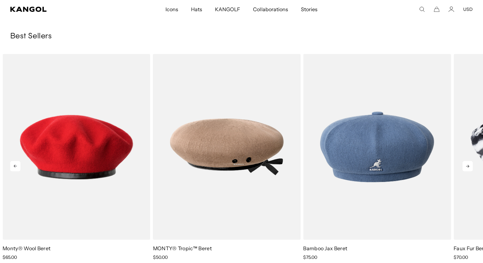
scroll to position [0, 0]
click at [466, 165] on icon at bounding box center [468, 166] width 10 height 10
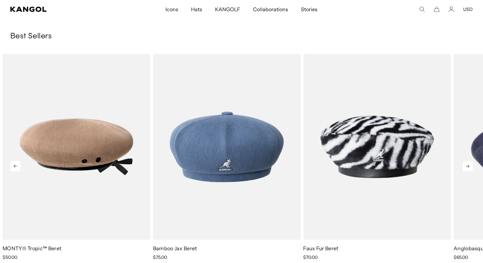
click at [466, 165] on icon at bounding box center [468, 166] width 10 height 10
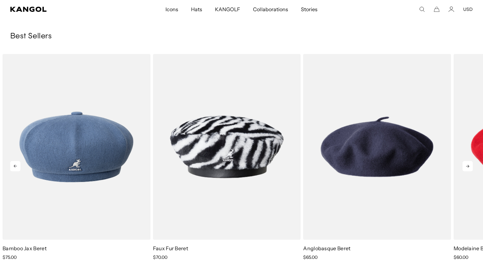
click at [466, 165] on icon at bounding box center [468, 166] width 10 height 10
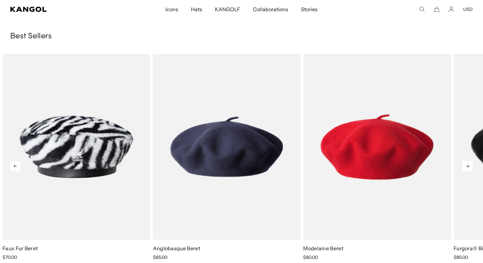
click at [466, 165] on icon at bounding box center [468, 166] width 10 height 10
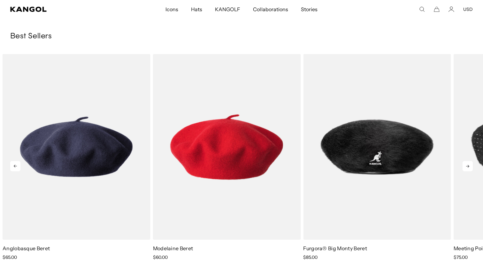
scroll to position [0, 132]
click at [466, 165] on icon at bounding box center [468, 166] width 10 height 10
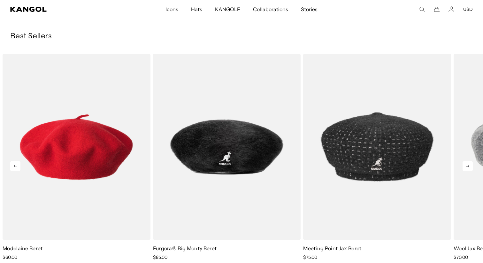
click at [466, 165] on icon at bounding box center [468, 166] width 10 height 10
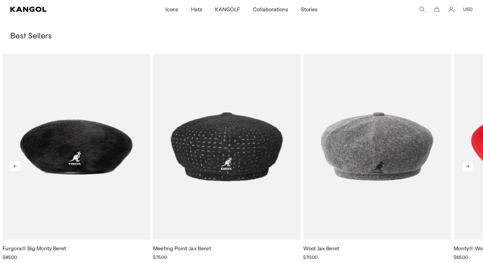
click at [466, 165] on icon at bounding box center [468, 166] width 10 height 10
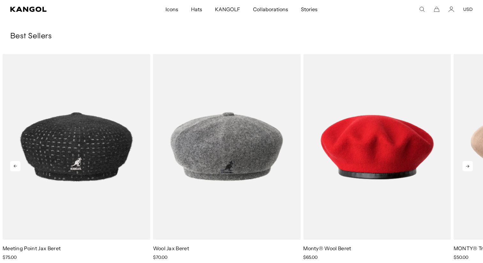
click at [466, 165] on icon at bounding box center [468, 166] width 10 height 10
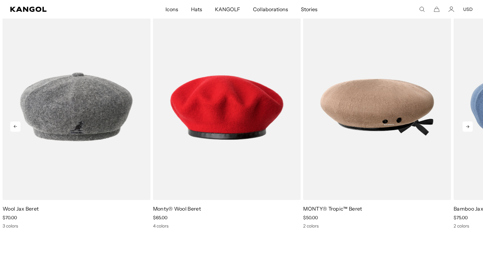
click at [467, 123] on icon at bounding box center [468, 126] width 10 height 10
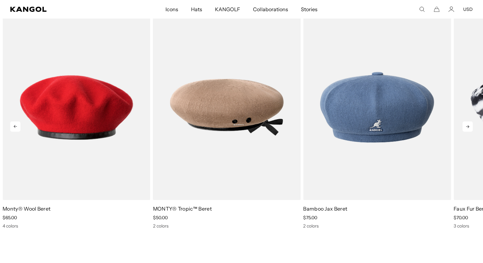
click at [467, 123] on icon at bounding box center [468, 126] width 10 height 10
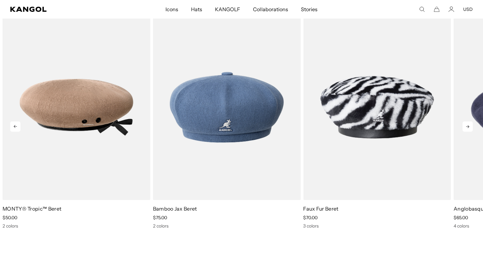
click at [467, 123] on icon at bounding box center [468, 126] width 10 height 10
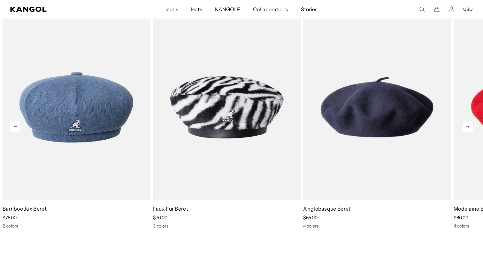
click at [467, 123] on icon at bounding box center [468, 126] width 10 height 10
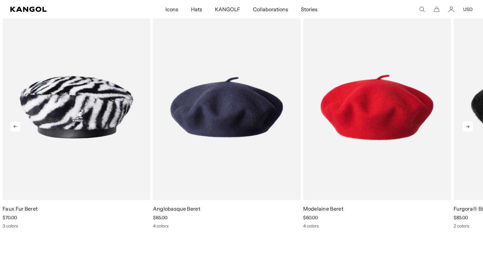
click at [467, 123] on icon at bounding box center [468, 126] width 10 height 10
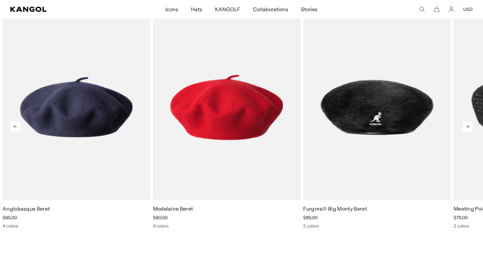
scroll to position [0, 0]
click at [467, 123] on icon at bounding box center [468, 126] width 10 height 10
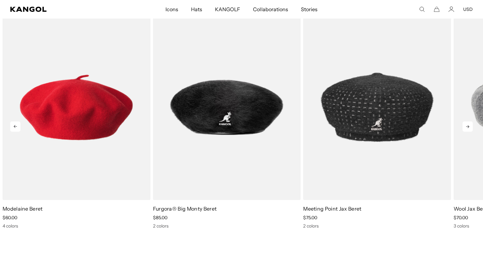
click at [467, 123] on icon at bounding box center [468, 126] width 10 height 10
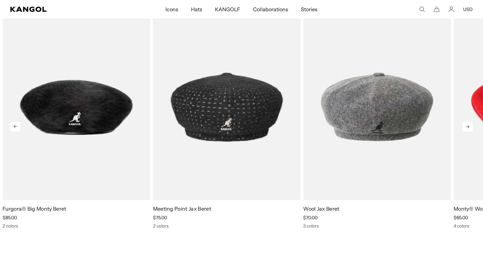
click at [467, 123] on icon at bounding box center [468, 126] width 10 height 10
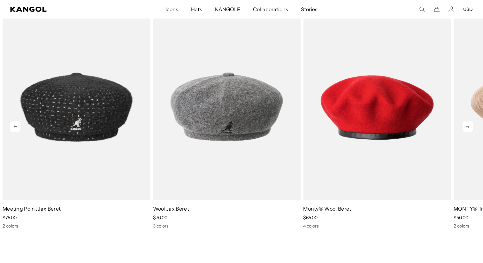
click at [467, 123] on icon at bounding box center [468, 126] width 10 height 10
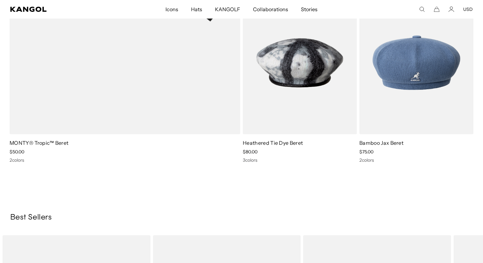
click at [423, 9] on icon "Search here" at bounding box center [422, 9] width 6 height 6
type input "***"
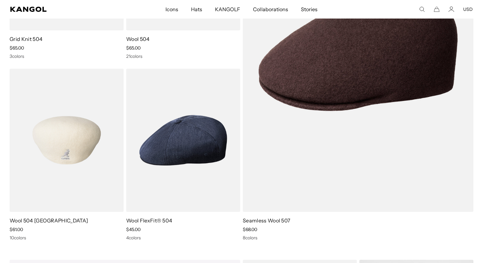
click at [36, 219] on link "Wool 504 [GEOGRAPHIC_DATA]" at bounding box center [49, 220] width 78 height 6
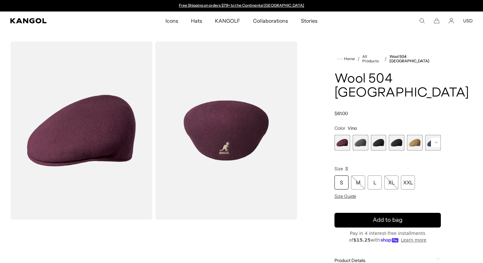
click at [390, 135] on span "4 of 12" at bounding box center [397, 143] width 16 height 16
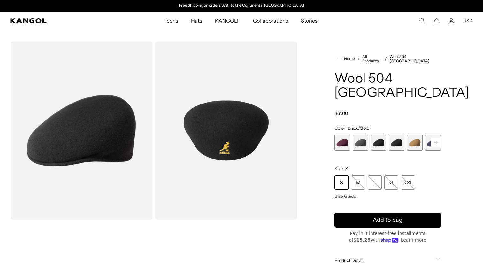
click at [381, 135] on span "3 of 12" at bounding box center [379, 143] width 16 height 16
click at [222, 124] on img "Gallery Viewer" at bounding box center [226, 131] width 142 height 178
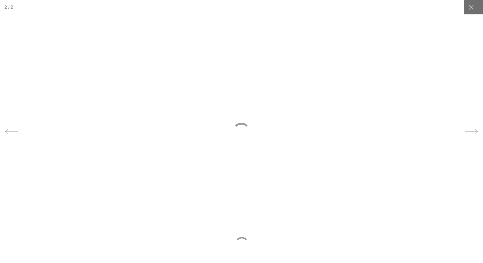
scroll to position [0, 132]
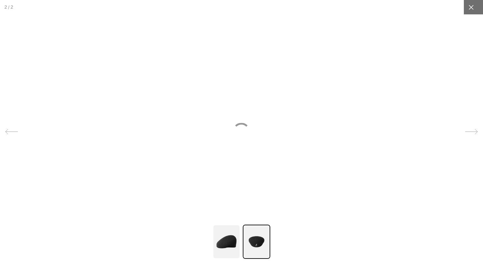
click at [470, 10] on icon at bounding box center [471, 7] width 6 height 6
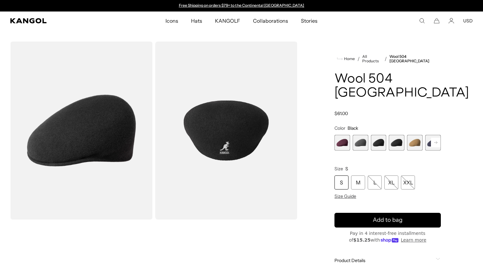
click at [98, 136] on img "Gallery Viewer" at bounding box center [81, 131] width 142 height 178
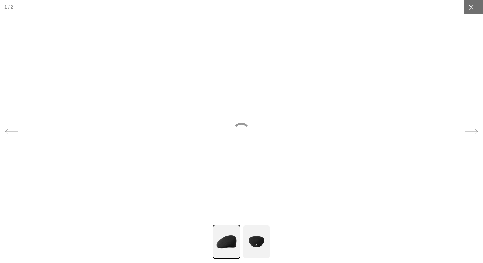
click at [473, 8] on icon at bounding box center [471, 7] width 6 height 6
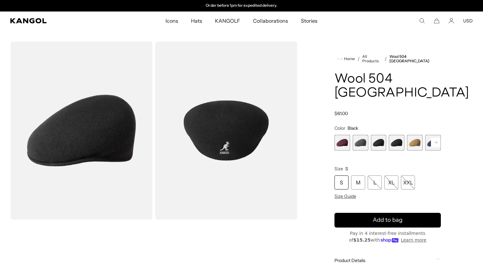
click at [242, 159] on img "Gallery Viewer" at bounding box center [226, 131] width 142 height 178
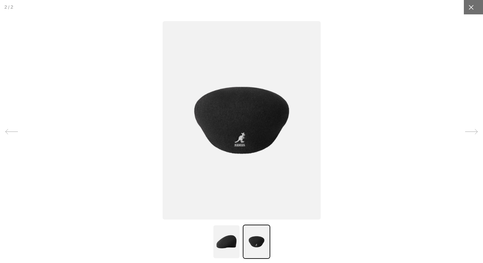
click at [470, 8] on icon at bounding box center [471, 7] width 6 height 6
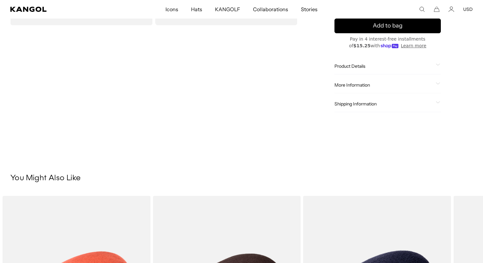
scroll to position [0, 0]
